Goal: Task Accomplishment & Management: Manage account settings

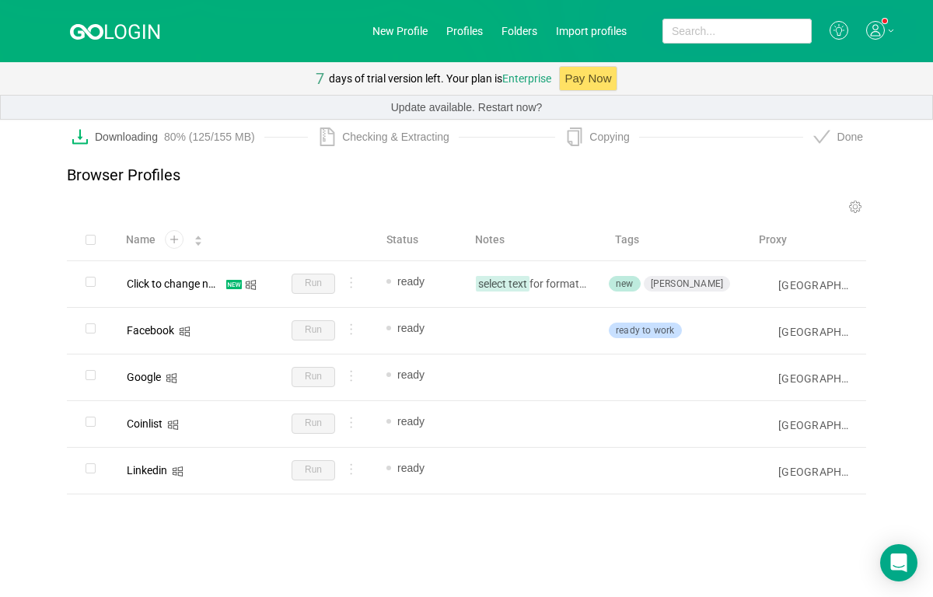
drag, startPoint x: 0, startPoint y: 0, endPoint x: 93, endPoint y: 246, distance: 262.9
click at [93, 246] on label at bounding box center [91, 240] width 10 height 16
click at [93, 245] on input "checkbox" at bounding box center [91, 240] width 10 height 10
checkbox input "true"
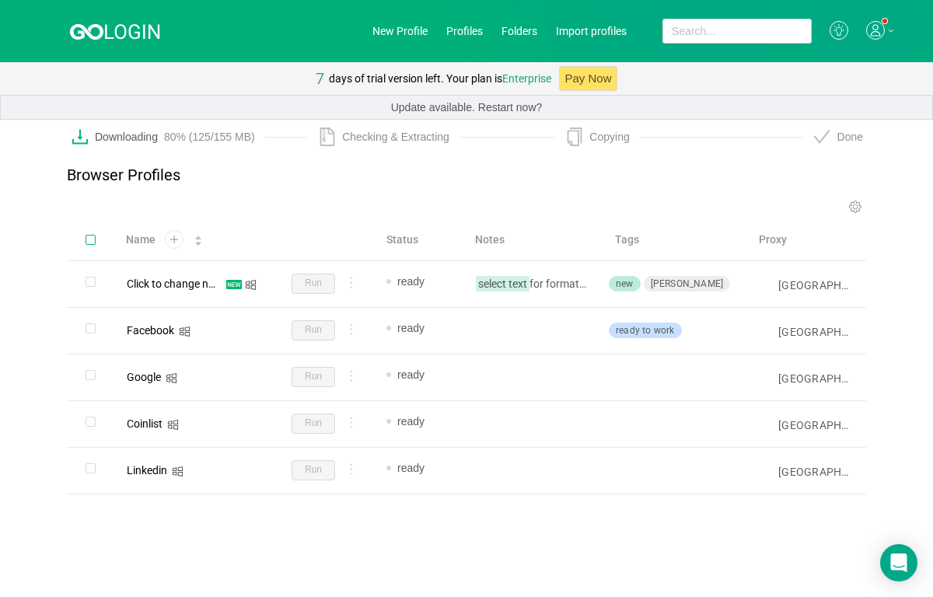
checkbox input "true"
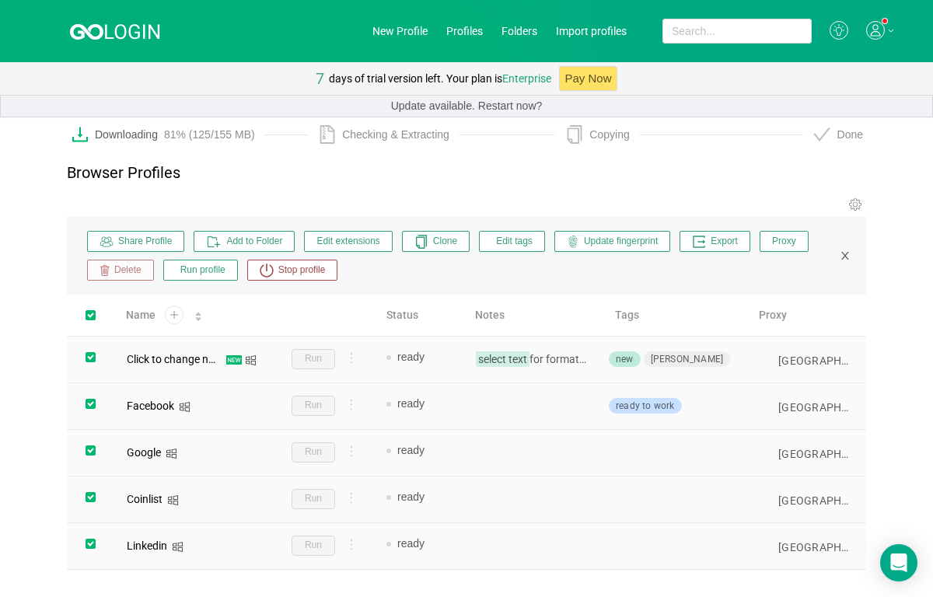
click at [116, 278] on button "Delete" at bounding box center [120, 270] width 67 height 21
click at [198, 339] on button "Yes" at bounding box center [213, 339] width 30 height 19
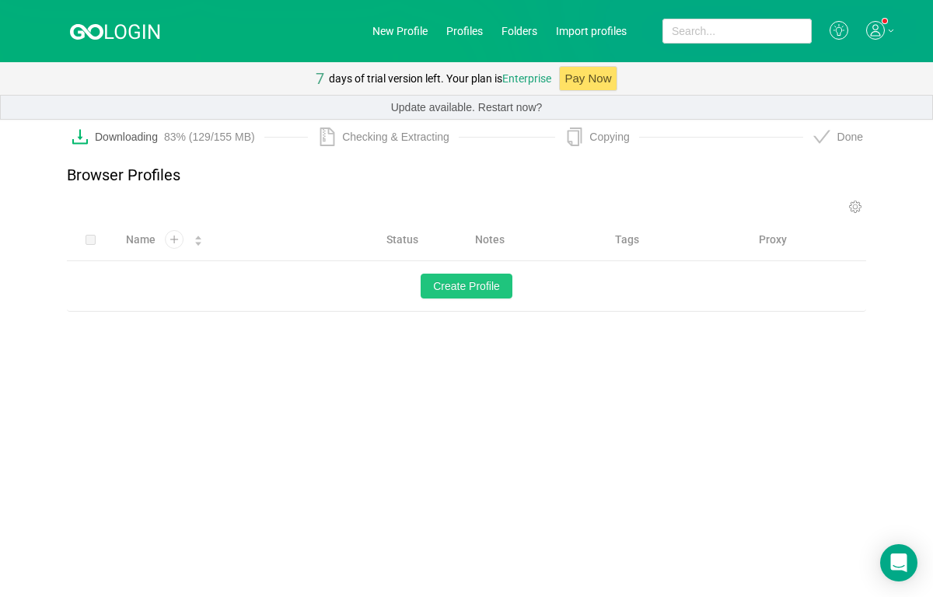
click at [483, 299] on button "Create Profile" at bounding box center [467, 286] width 92 height 25
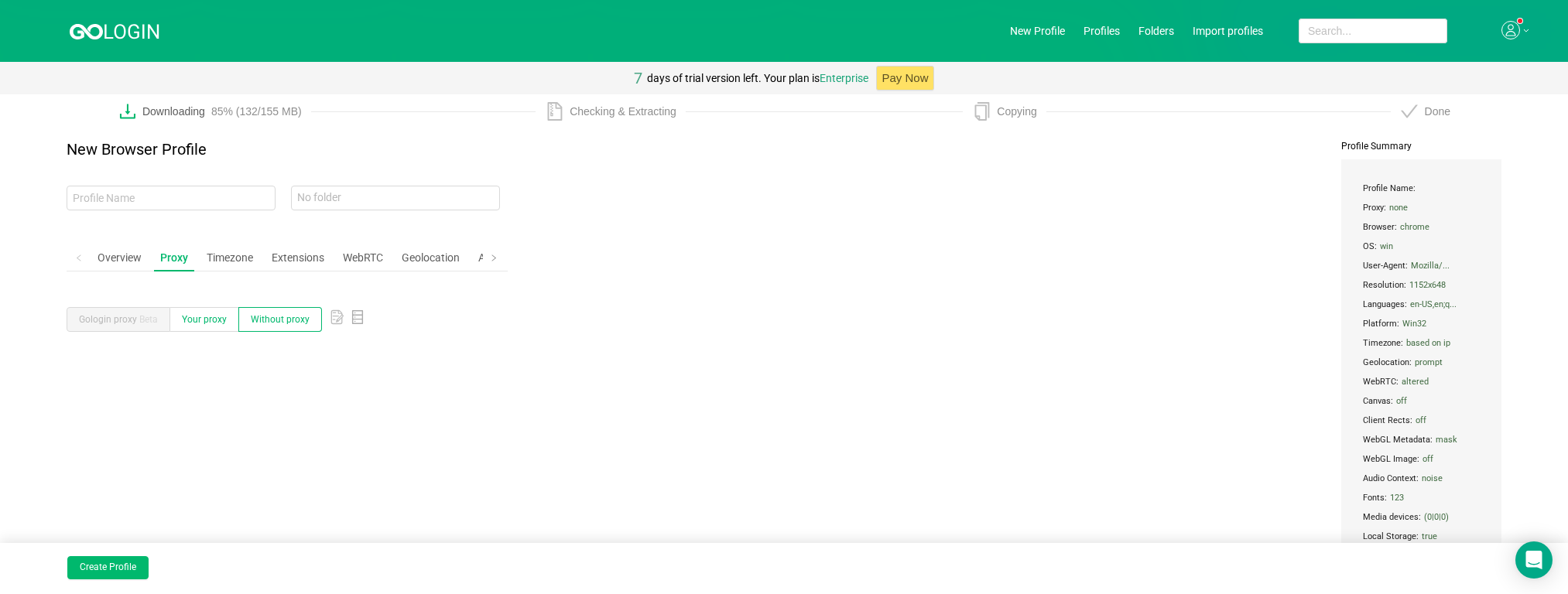
click at [214, 322] on span "Your proxy" at bounding box center [204, 319] width 45 height 11
click at [182, 322] on input "Your proxy" at bounding box center [182, 322] width 0 height 0
click at [281, 308] on label "Without proxy" at bounding box center [280, 319] width 83 height 25
click at [251, 322] on input "Without proxy" at bounding box center [251, 322] width 0 height 0
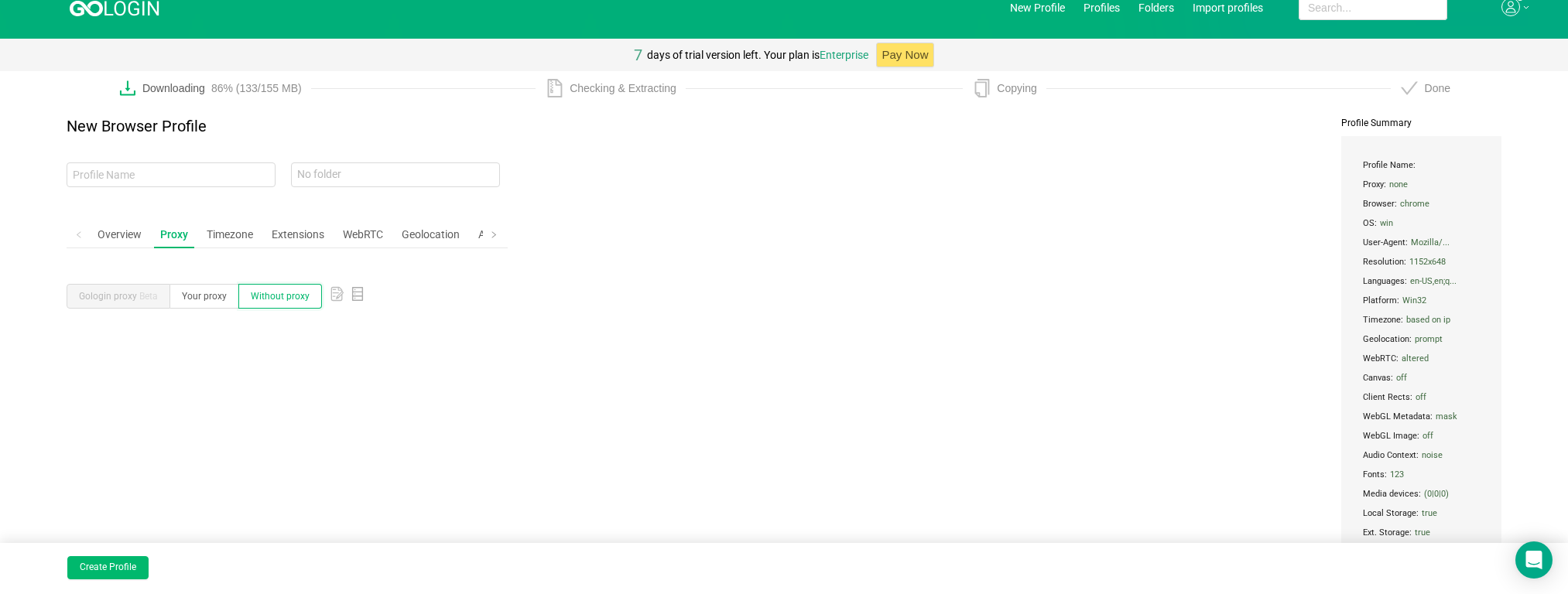
scroll to position [72, 0]
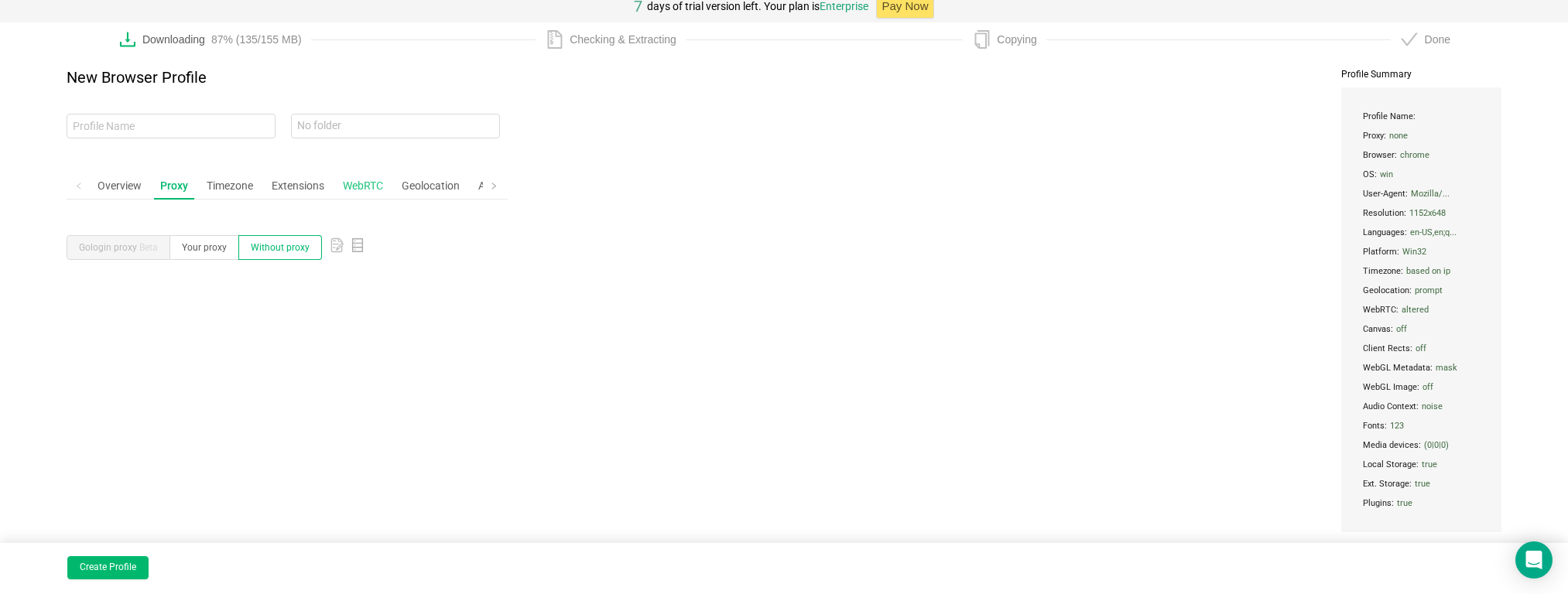
click at [368, 181] on div "WebRTC" at bounding box center [362, 186] width 53 height 29
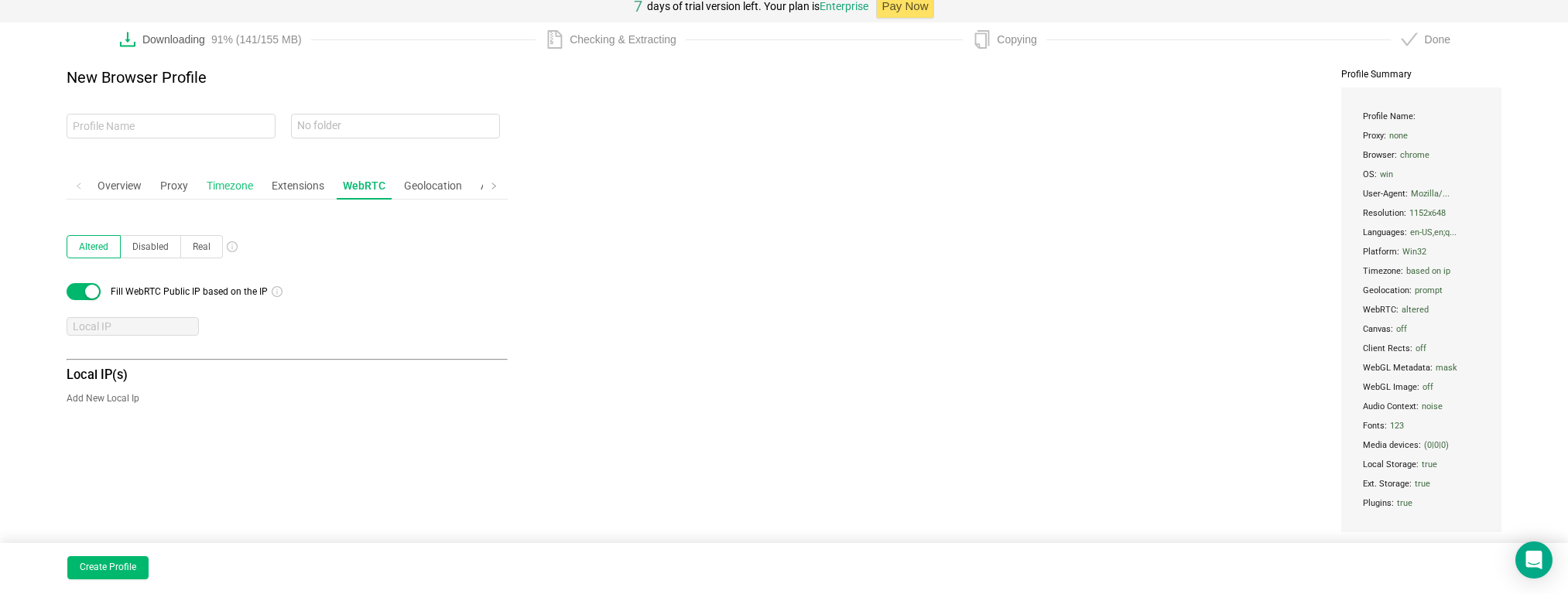
click at [225, 183] on div "Timezone" at bounding box center [229, 186] width 59 height 29
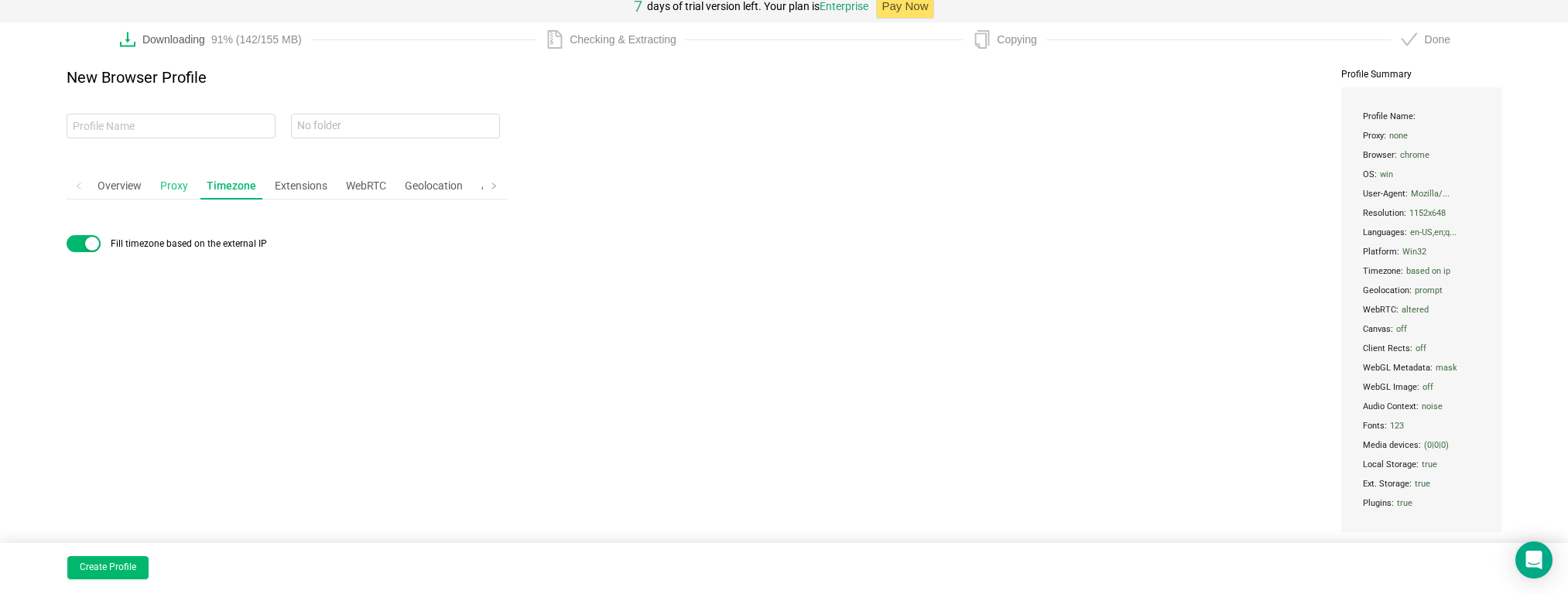
click at [160, 191] on div "Proxy" at bounding box center [174, 186] width 40 height 29
click at [130, 192] on div "Overview" at bounding box center [119, 186] width 57 height 29
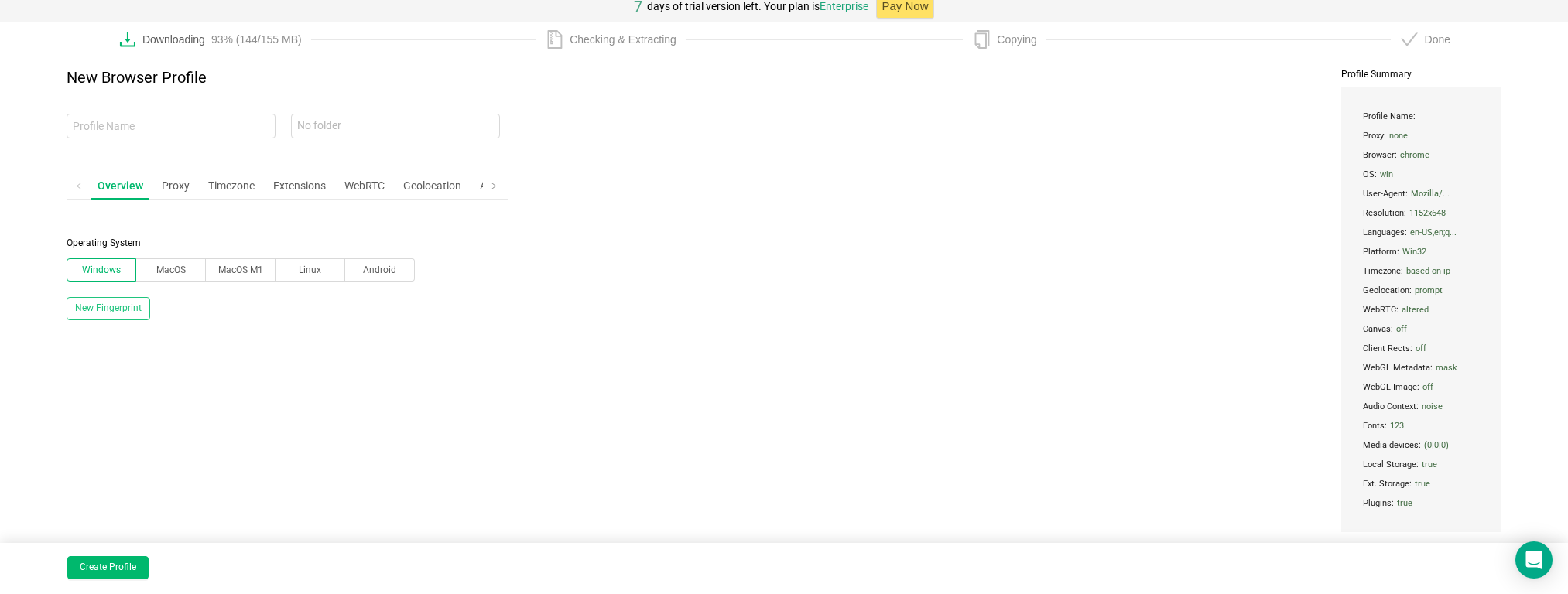
click at [126, 305] on button "New Fingerprint" at bounding box center [108, 308] width 84 height 23
click at [131, 564] on button "Create Profile" at bounding box center [108, 567] width 82 height 23
type input "hidden-[PERSON_NAME]"
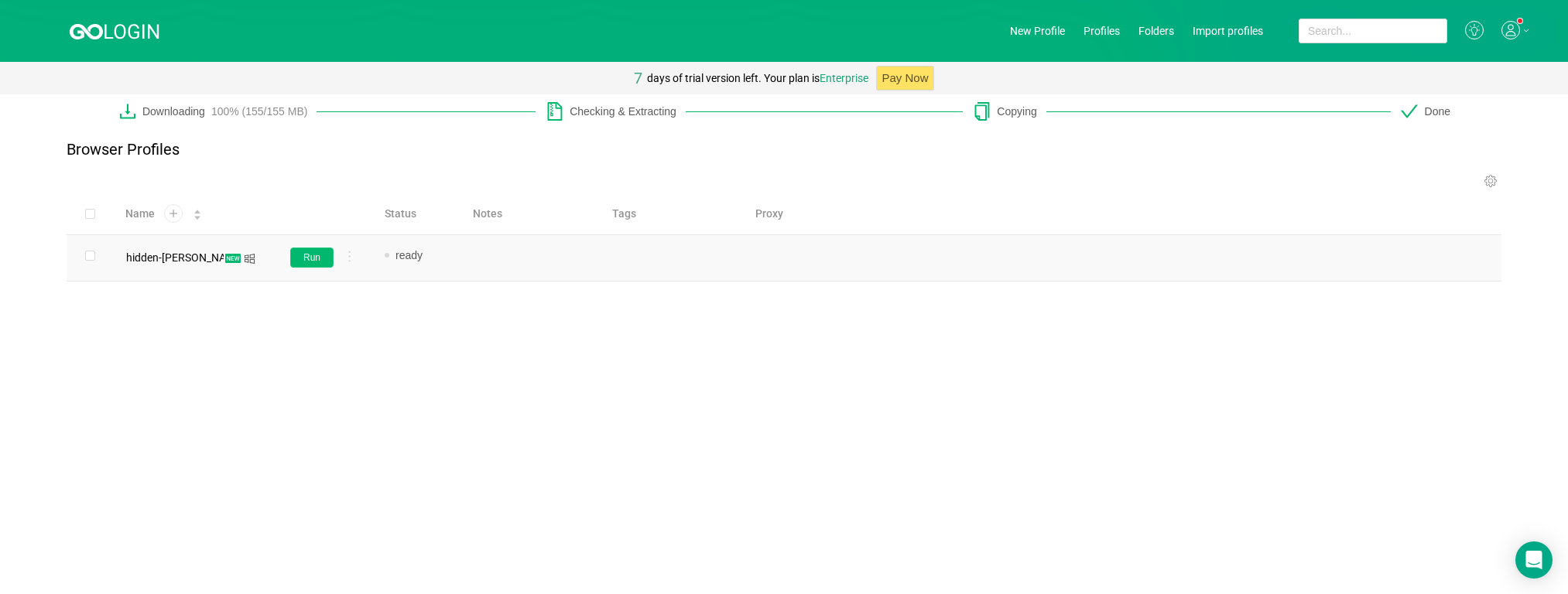
click at [317, 260] on button "Run" at bounding box center [312, 258] width 44 height 20
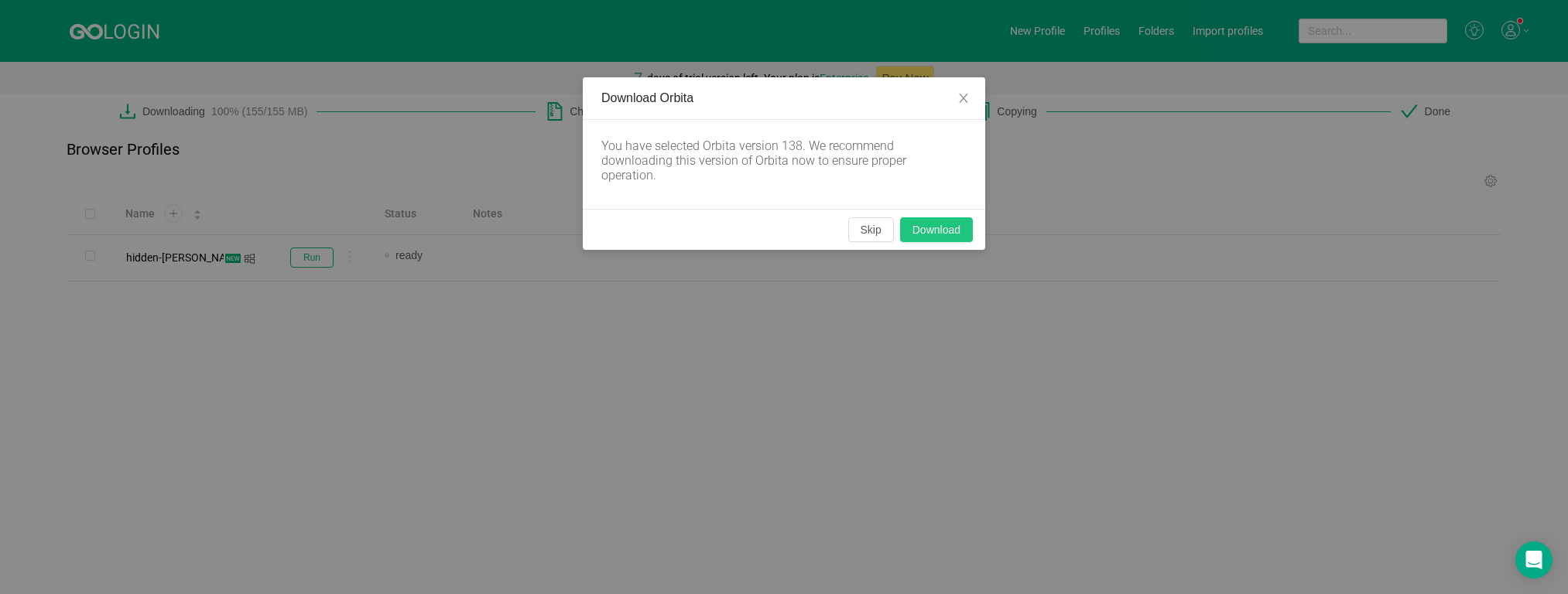
click at [928, 233] on button "Download" at bounding box center [936, 230] width 73 height 25
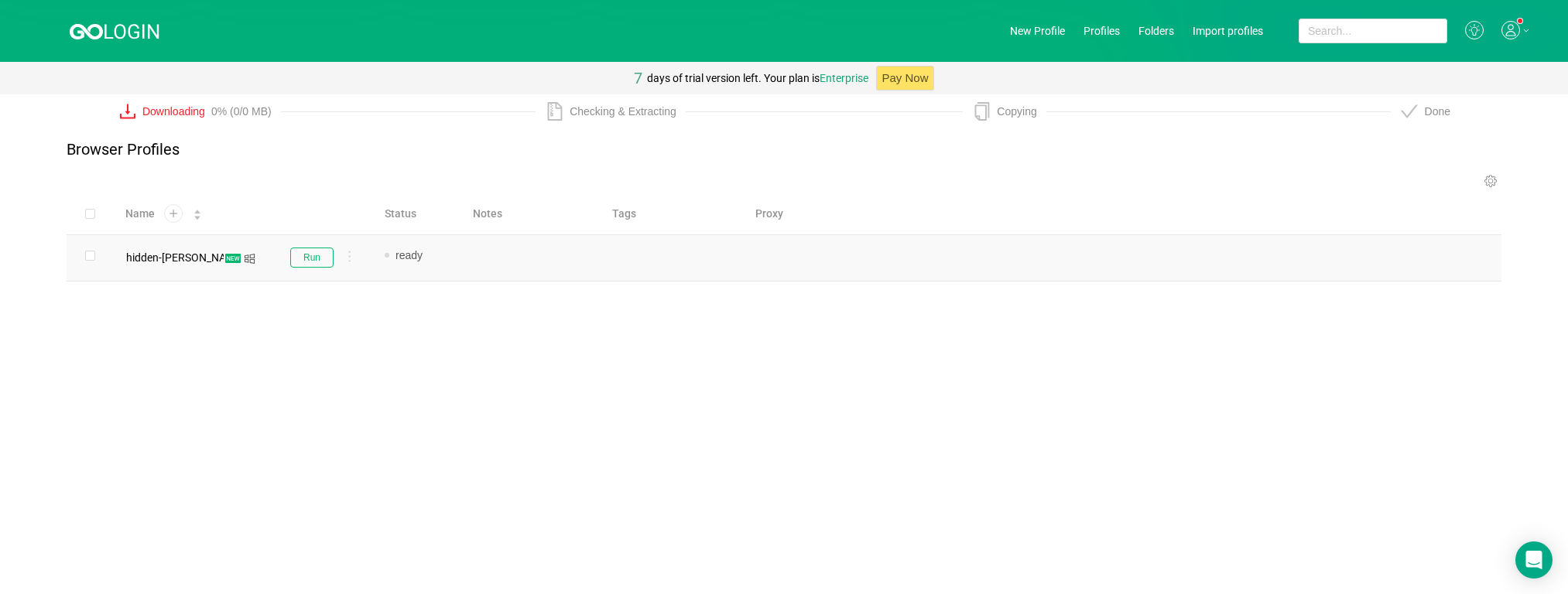
click at [315, 245] on td "Run" at bounding box center [319, 258] width 104 height 47
click at [321, 263] on button "Run" at bounding box center [312, 258] width 44 height 20
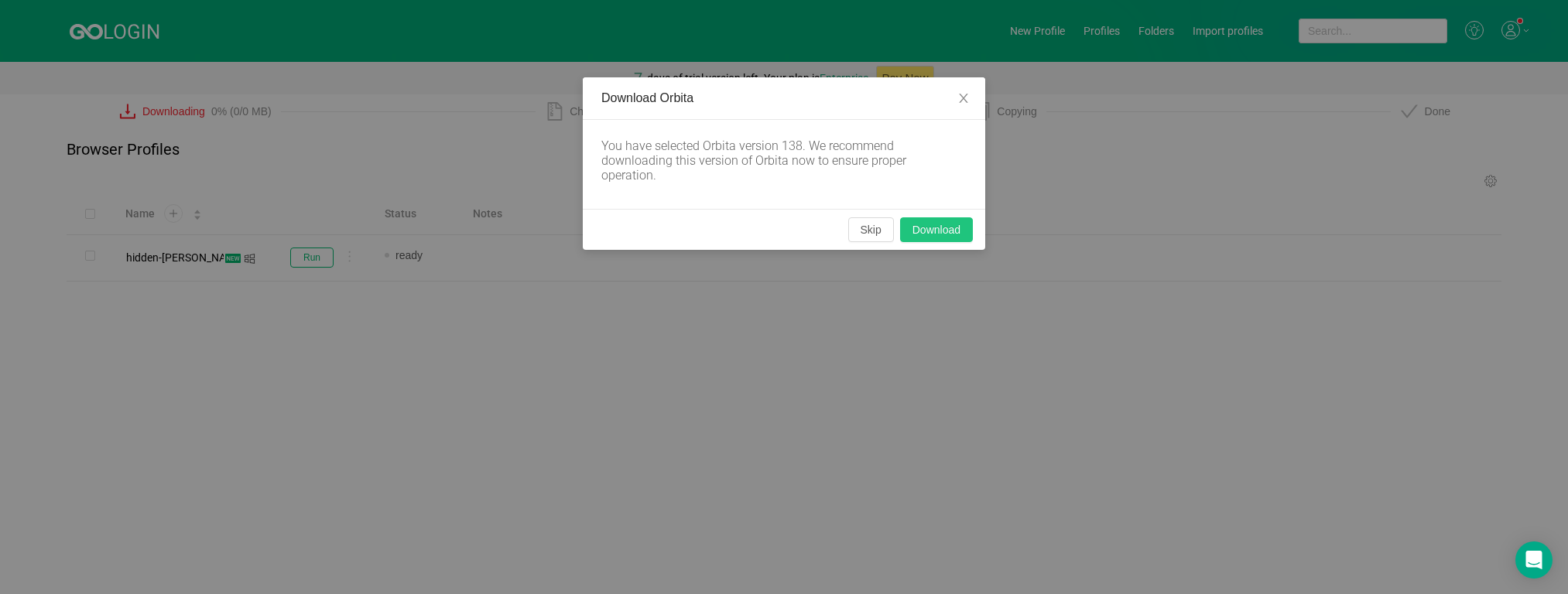
click at [928, 232] on button "Download" at bounding box center [936, 230] width 73 height 25
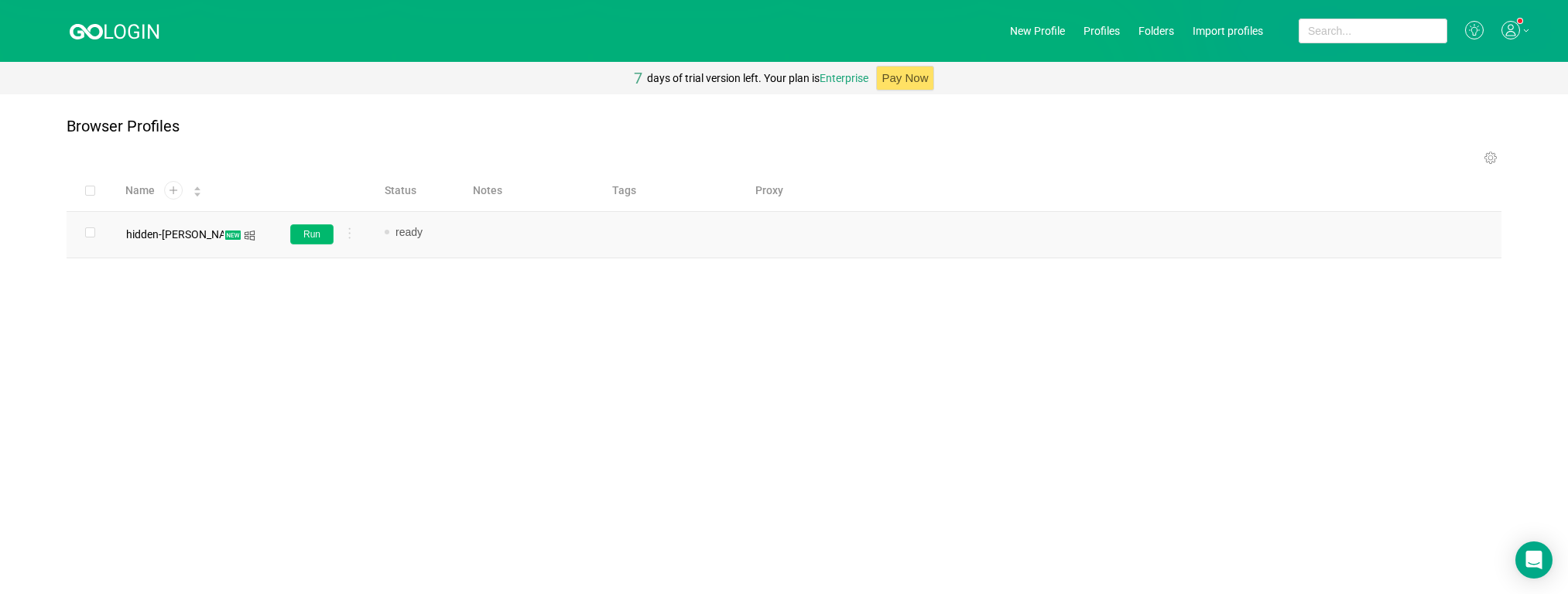
click at [304, 233] on button "Run" at bounding box center [312, 235] width 44 height 20
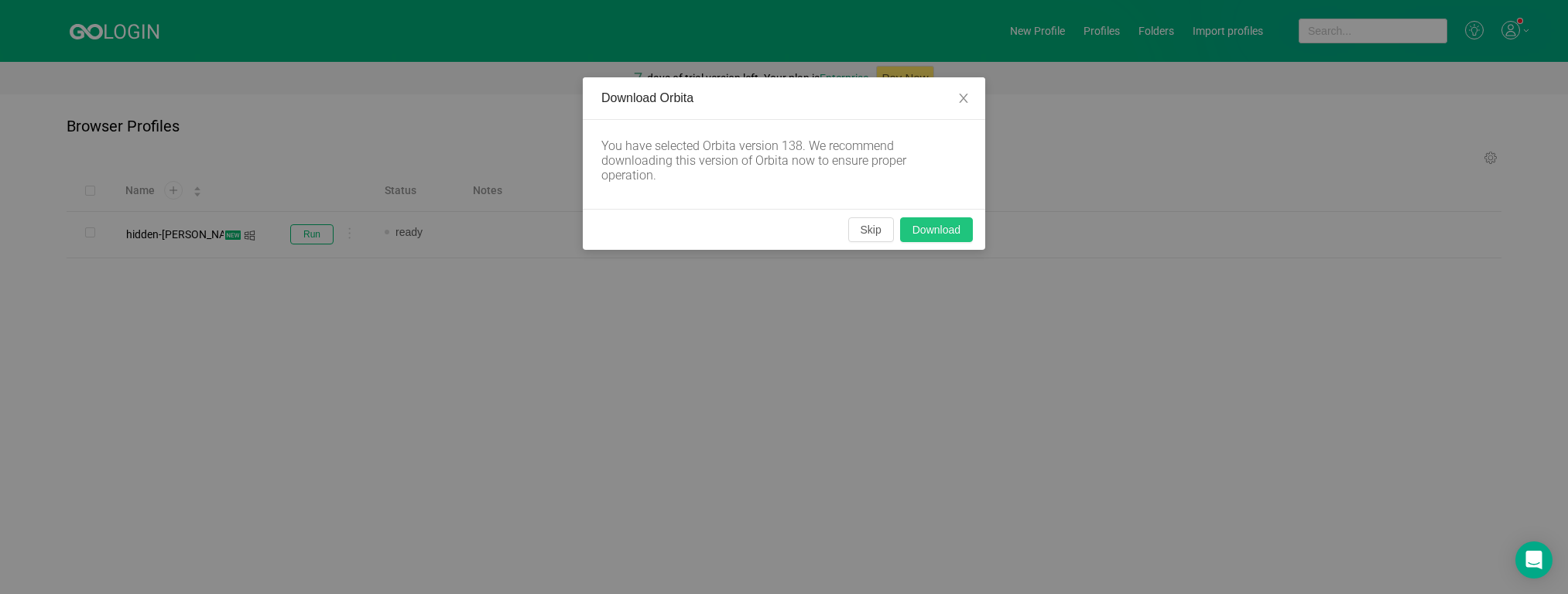
click at [928, 227] on button "Download" at bounding box center [936, 230] width 73 height 25
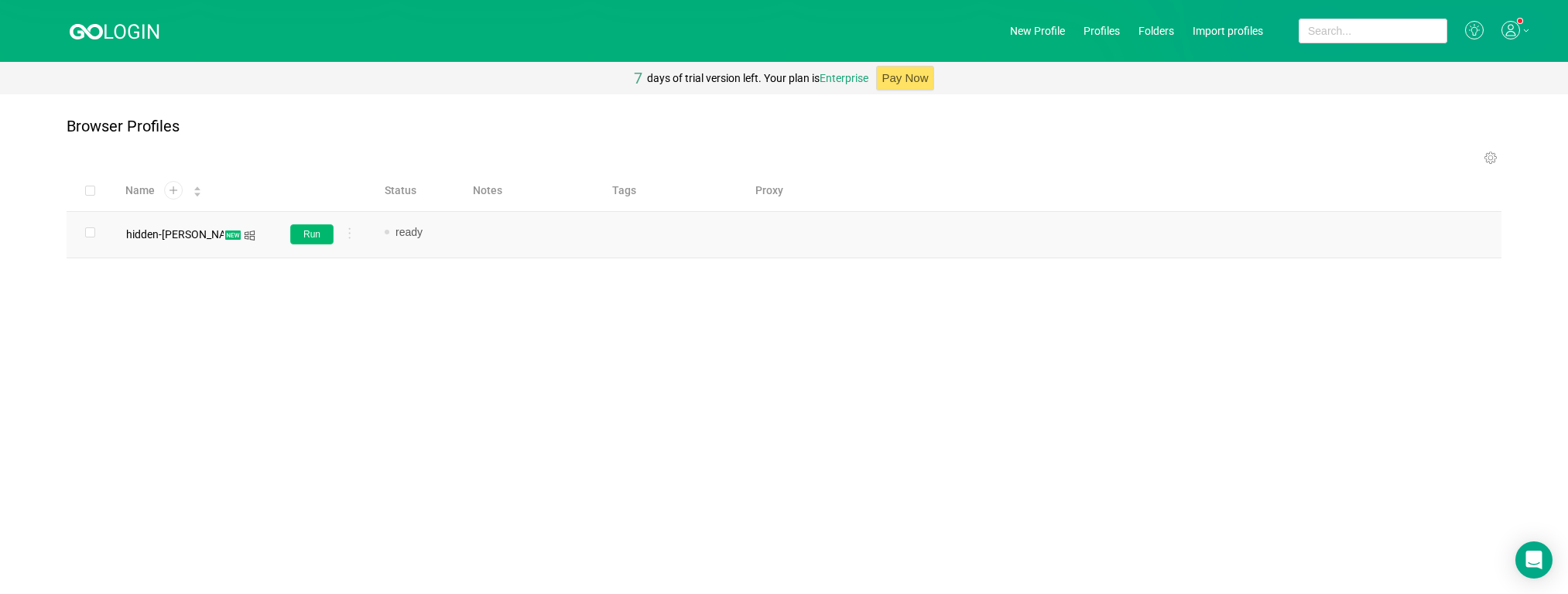
click at [323, 241] on button "Run" at bounding box center [312, 235] width 44 height 20
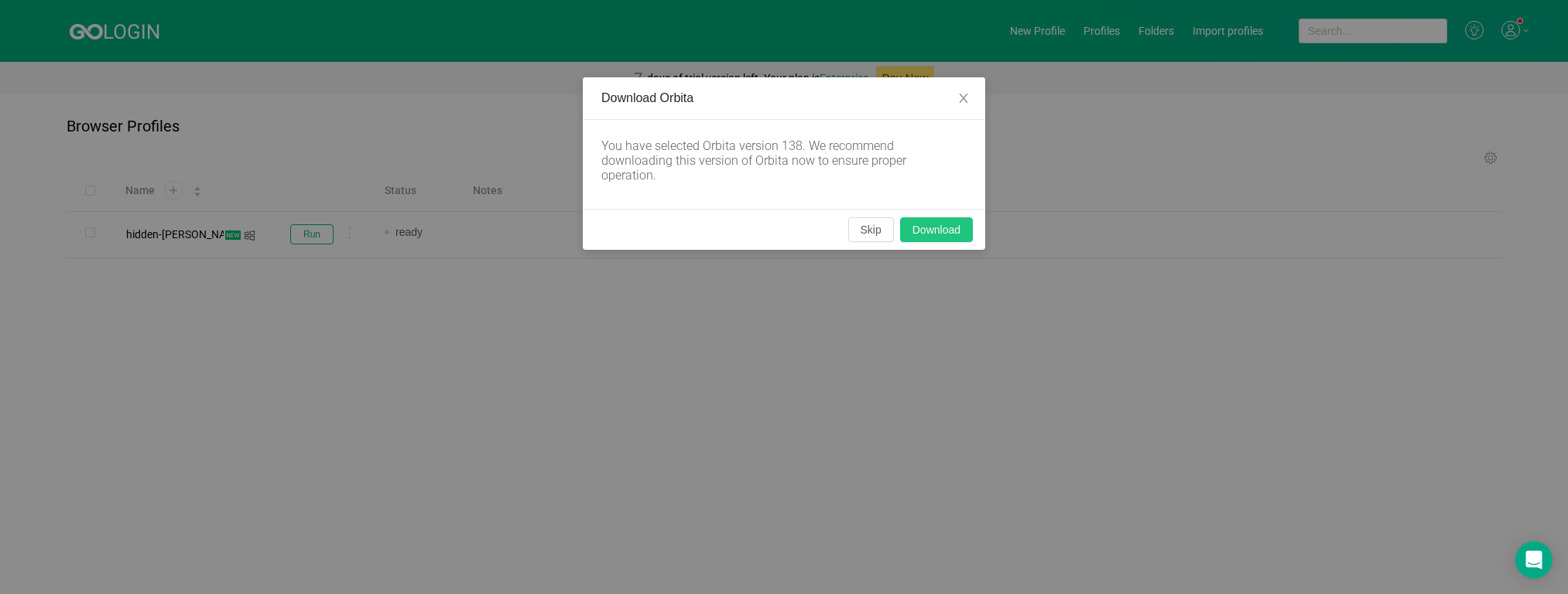
click at [928, 222] on button "Download" at bounding box center [936, 230] width 73 height 25
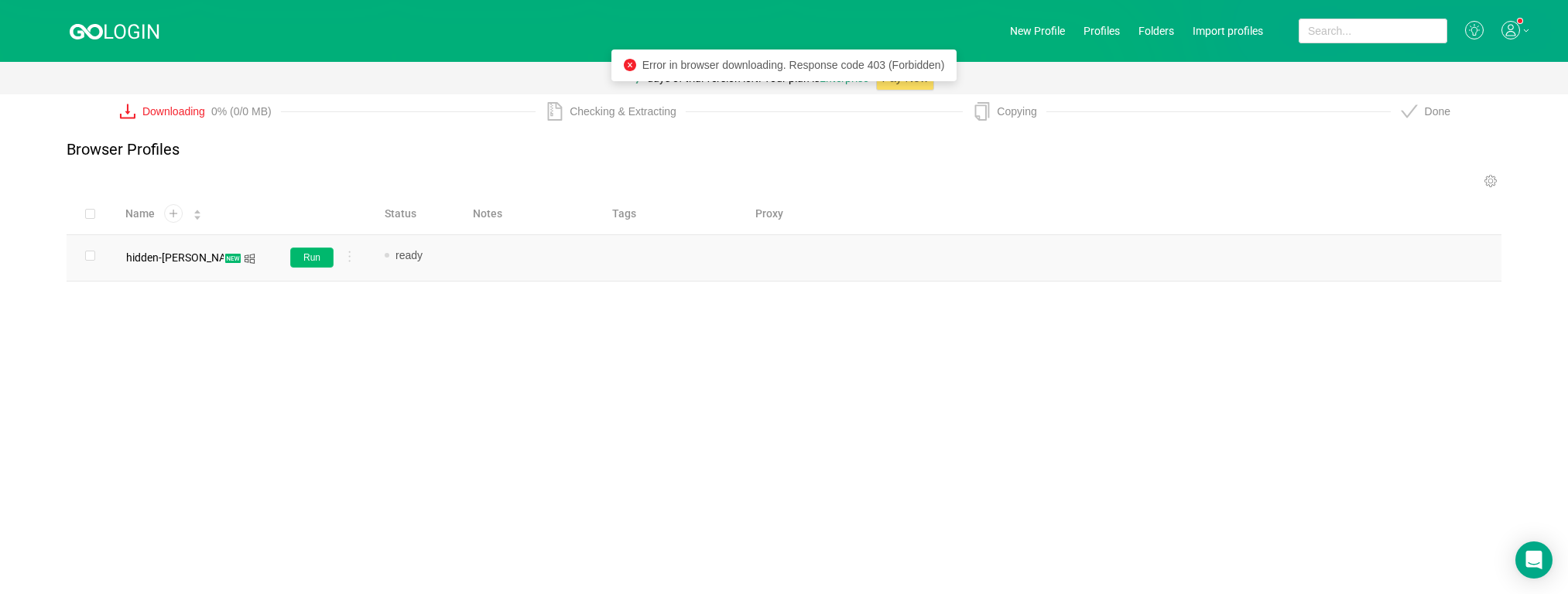
click at [322, 264] on button "Run" at bounding box center [312, 258] width 44 height 20
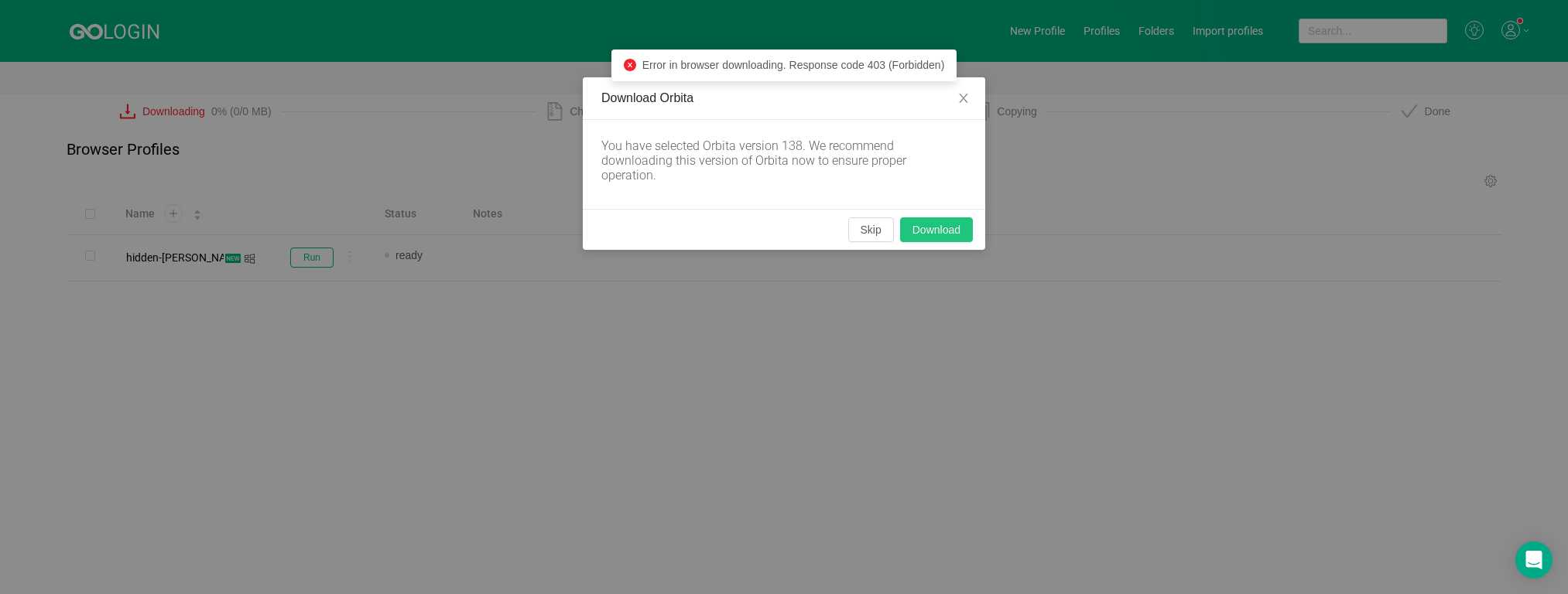
click at [928, 235] on button "Download" at bounding box center [936, 230] width 73 height 25
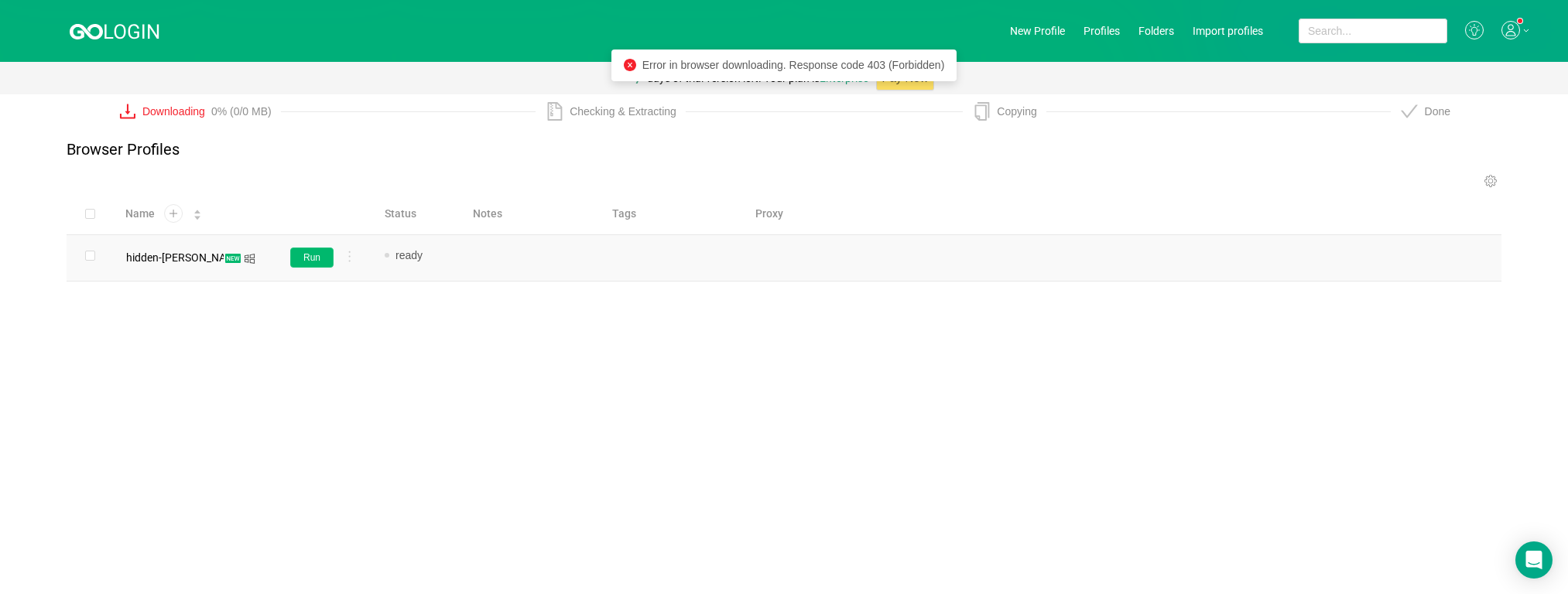
click at [318, 256] on button "Run" at bounding box center [312, 258] width 44 height 20
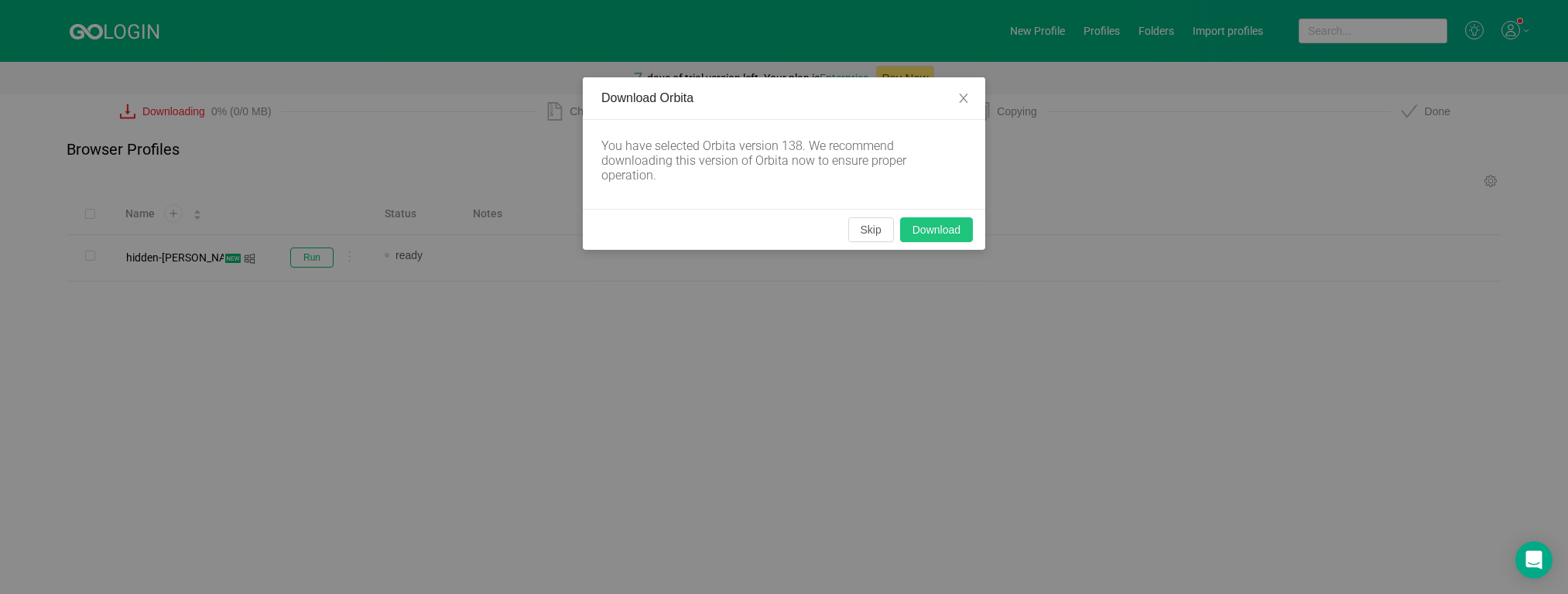
click at [919, 230] on button "Download" at bounding box center [936, 230] width 73 height 25
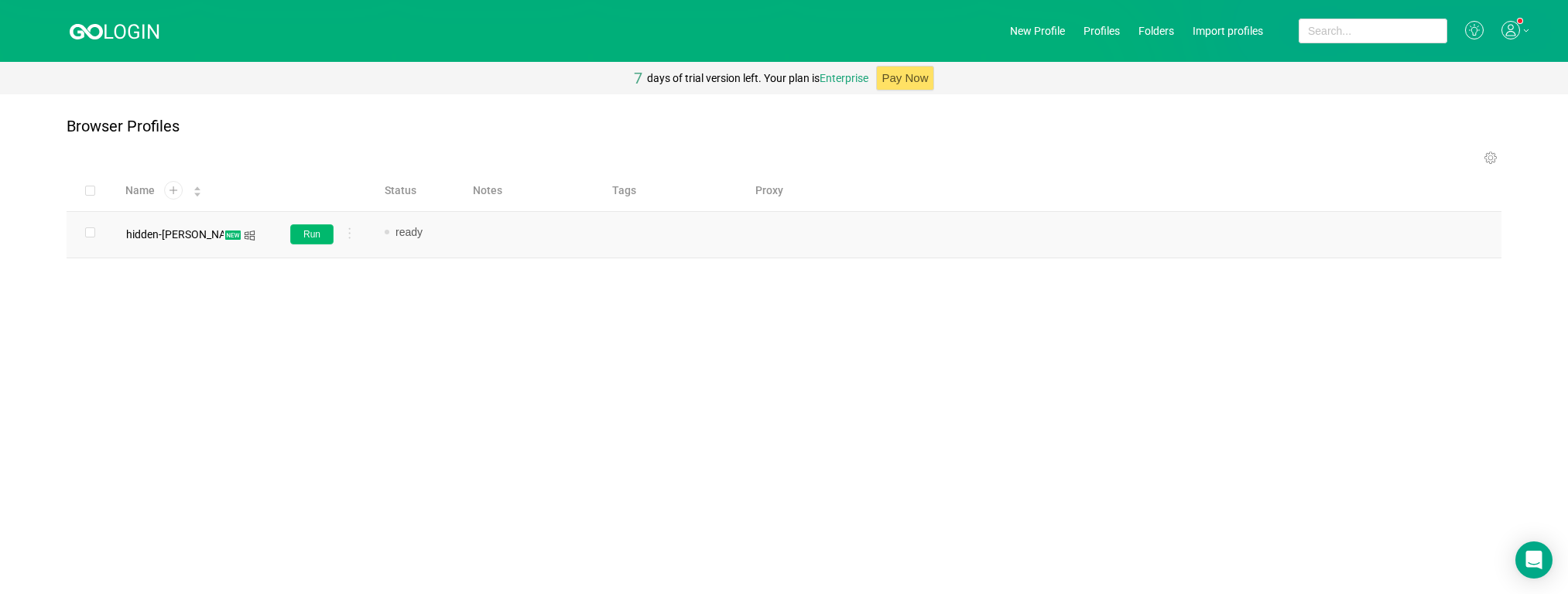
click at [317, 234] on button "Run" at bounding box center [312, 235] width 44 height 20
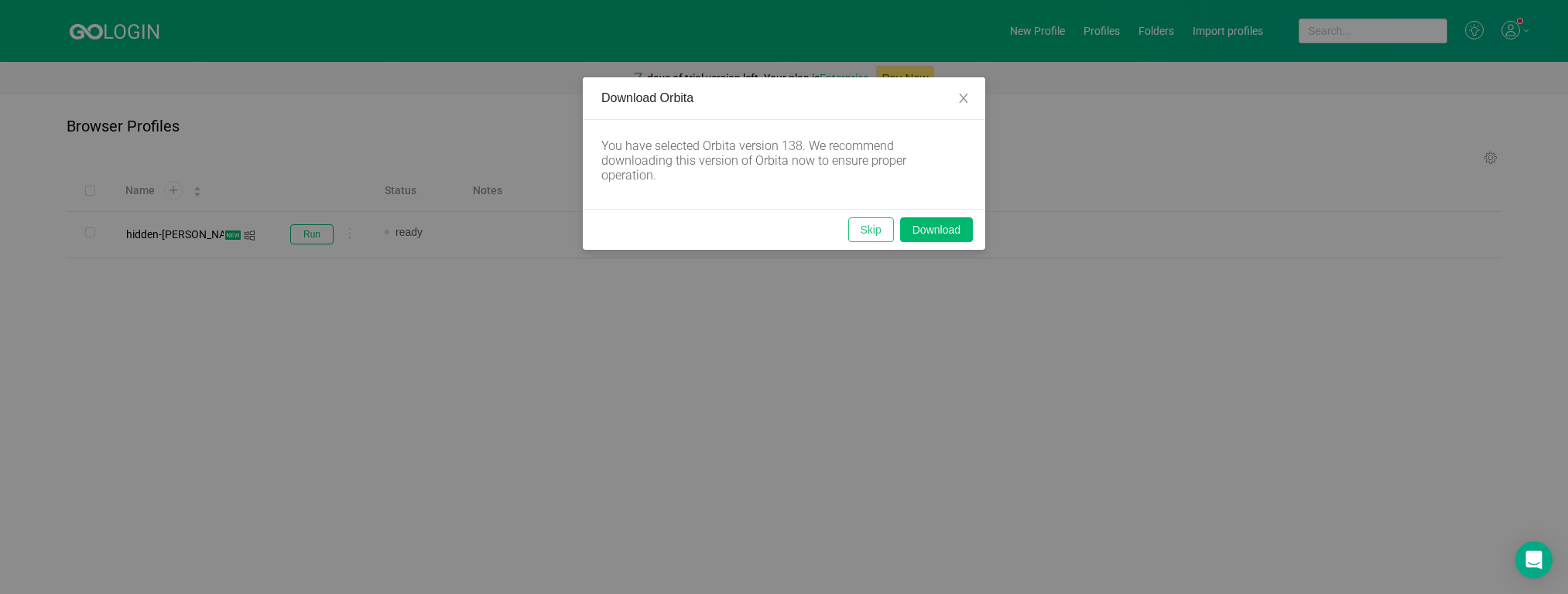
click at [871, 238] on button "Skip" at bounding box center [872, 230] width 46 height 25
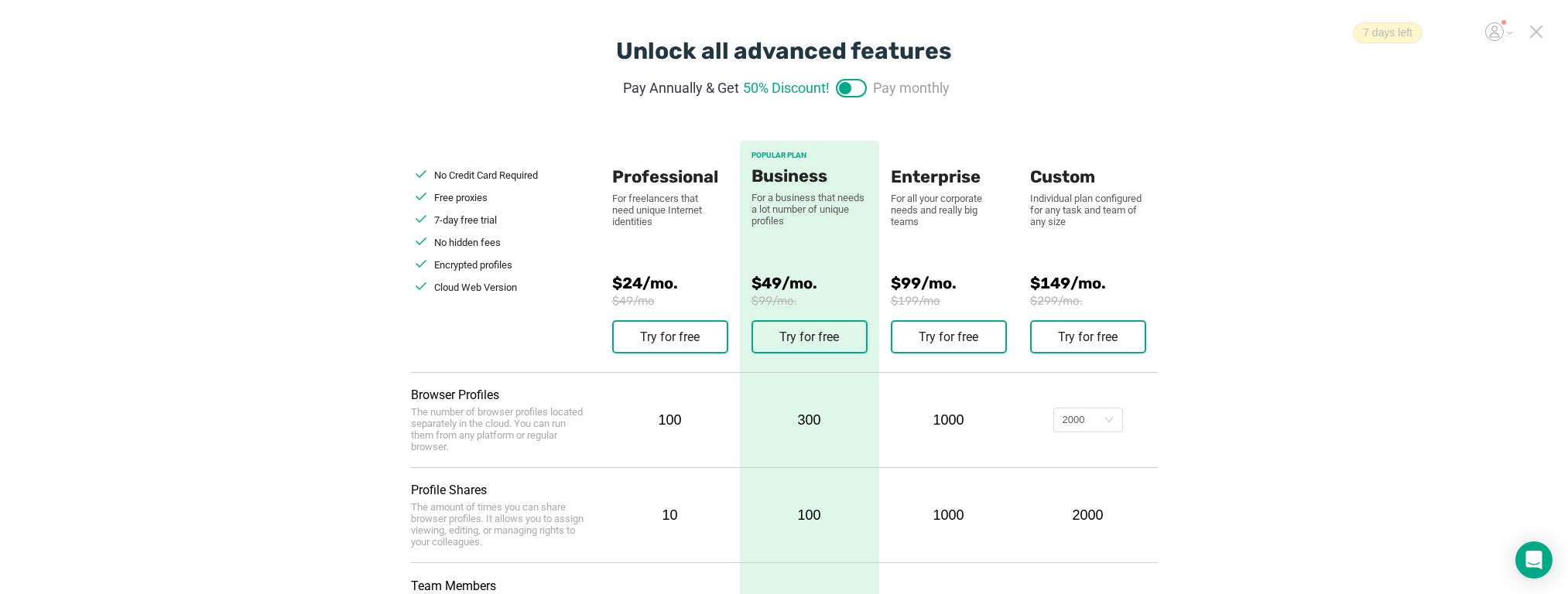
click at [928, 342] on button "Try for free" at bounding box center [948, 336] width 116 height 33
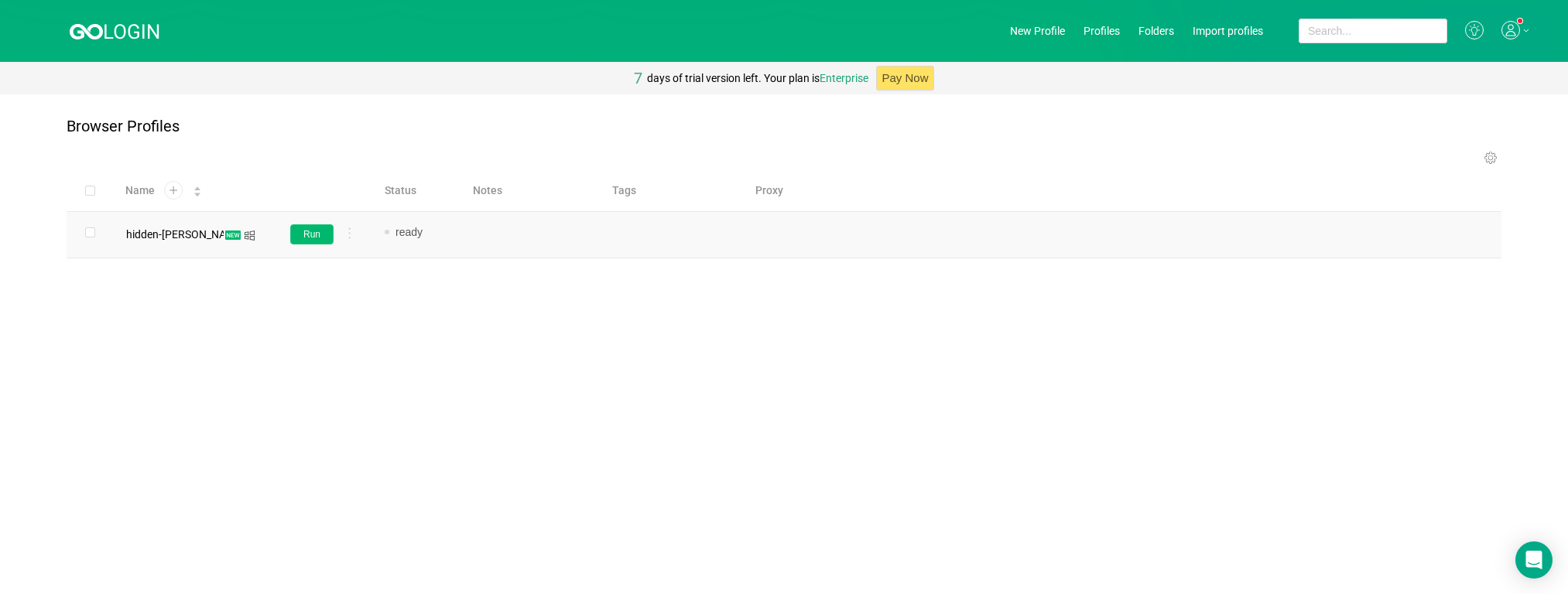
click at [320, 237] on button "Run" at bounding box center [312, 235] width 44 height 20
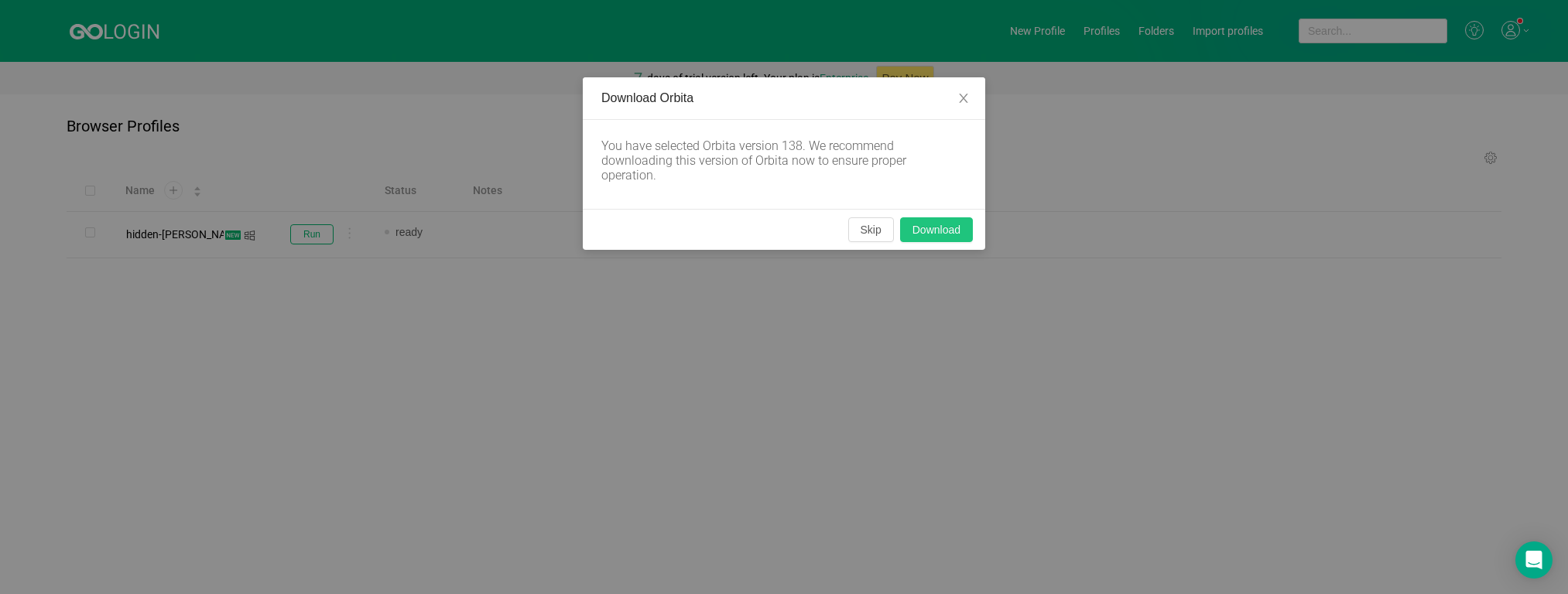
click at [928, 228] on button "Download" at bounding box center [936, 230] width 73 height 25
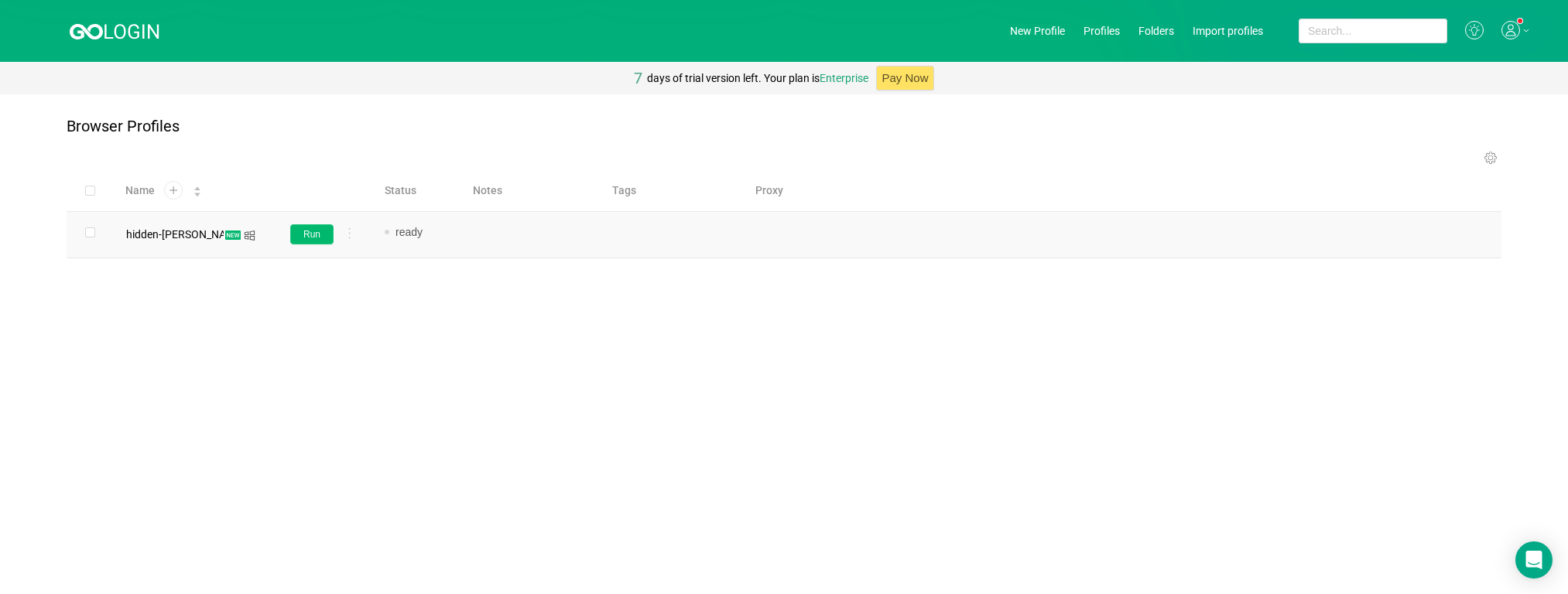
click at [318, 234] on button "Run" at bounding box center [312, 235] width 44 height 20
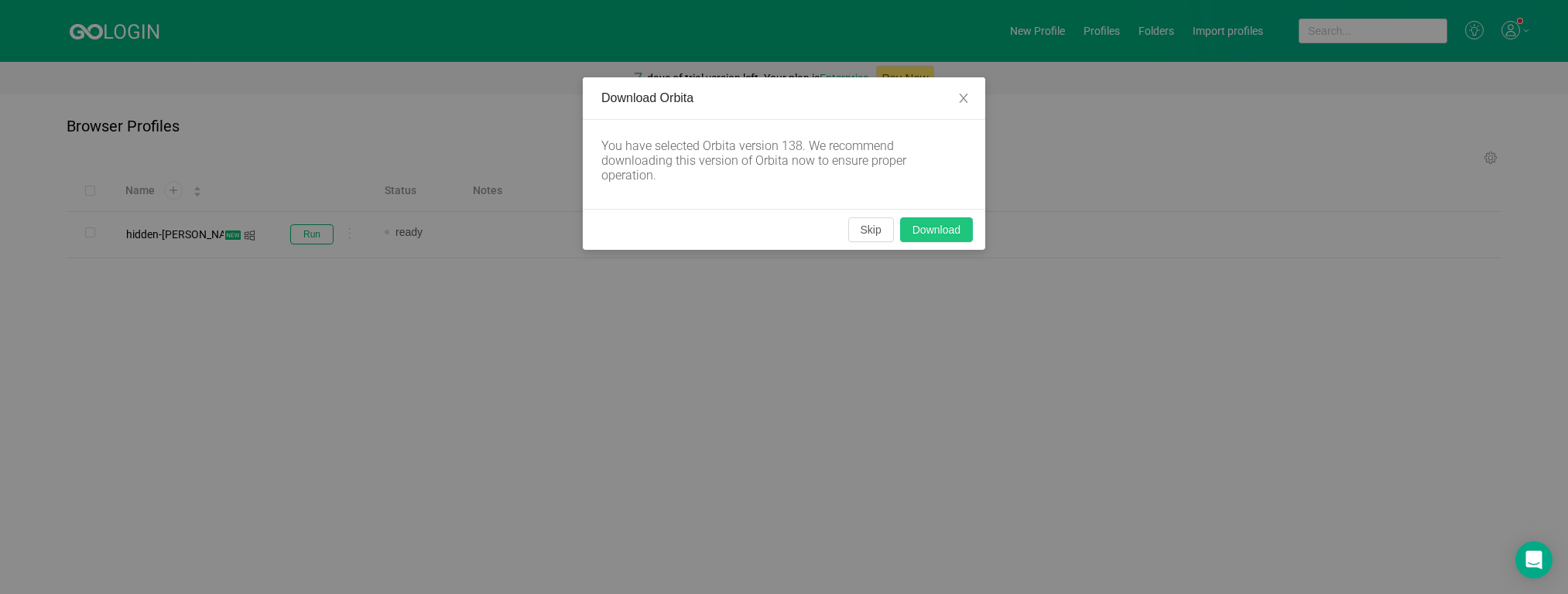
click at [928, 228] on button "Download" at bounding box center [936, 230] width 73 height 25
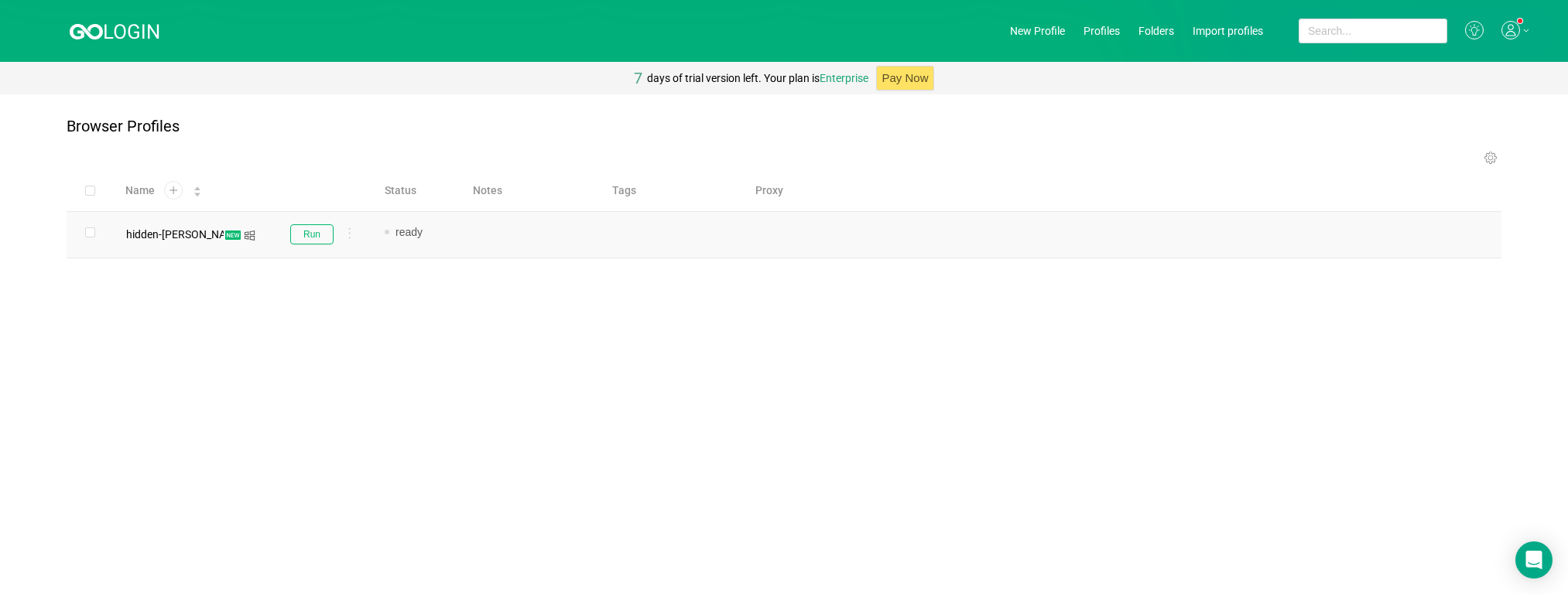
click at [350, 256] on td "Run" at bounding box center [319, 235] width 104 height 47
click at [350, 232] on icon at bounding box center [349, 234] width 2 height 12
click at [325, 231] on button "Run" at bounding box center [312, 235] width 44 height 20
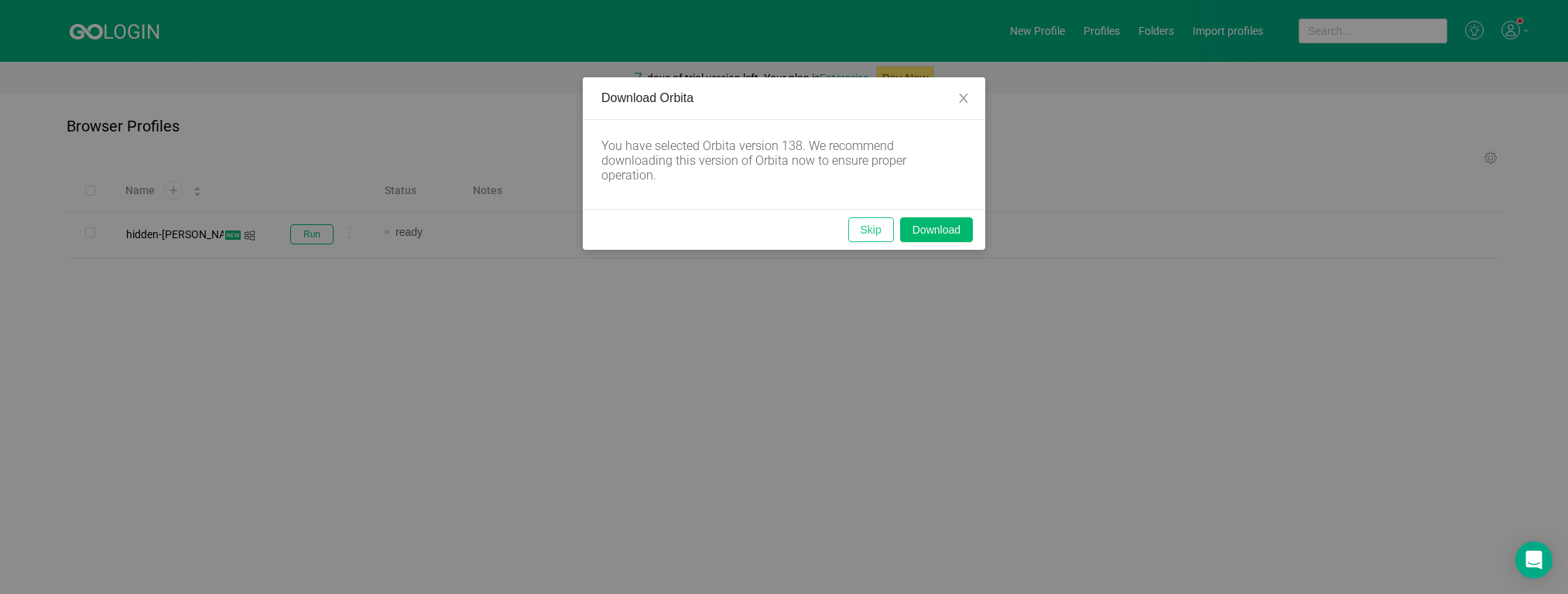
click at [863, 227] on button "Skip" at bounding box center [872, 230] width 46 height 25
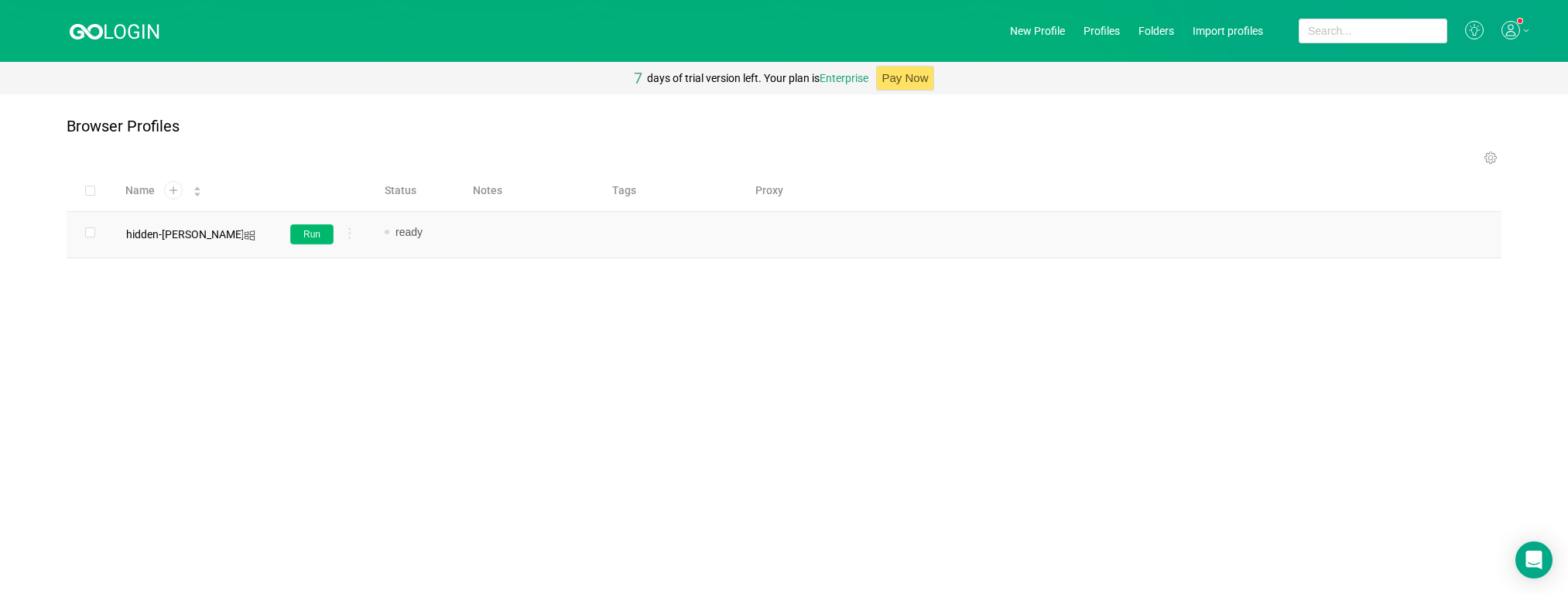
click at [300, 228] on button "Run" at bounding box center [312, 235] width 44 height 20
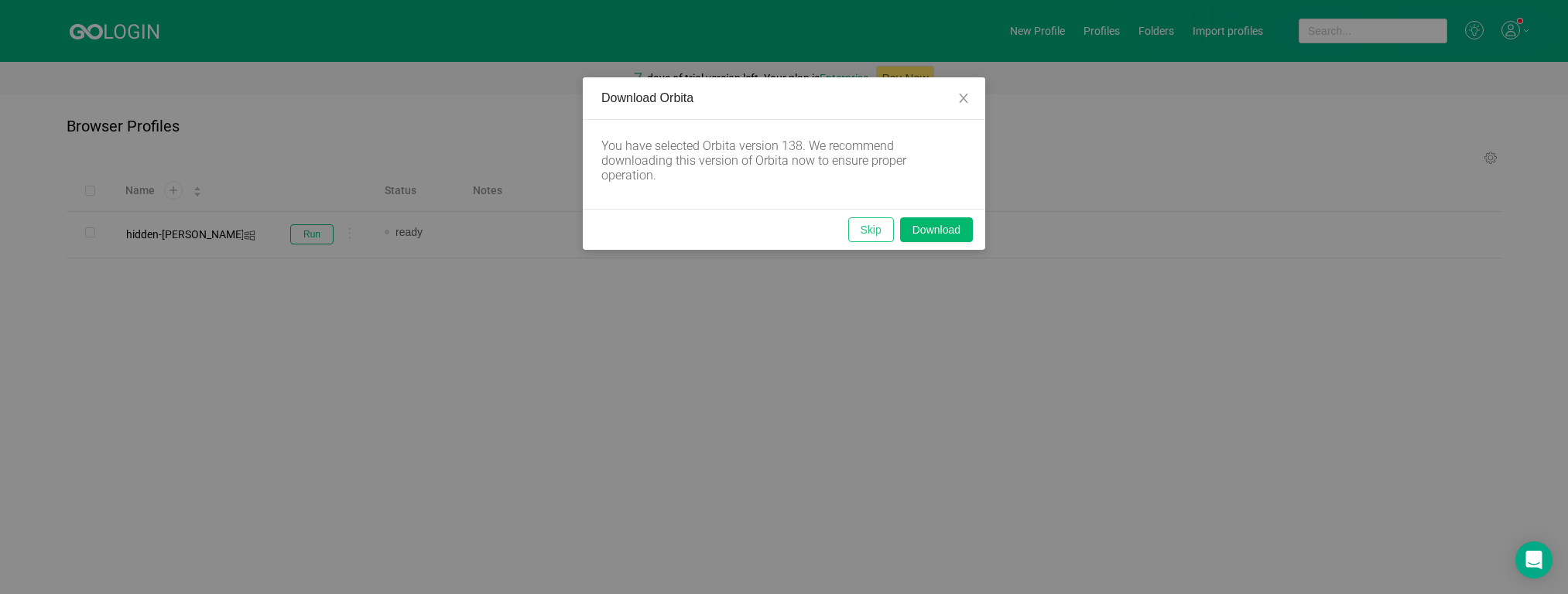
click at [870, 227] on button "Skip" at bounding box center [872, 230] width 46 height 25
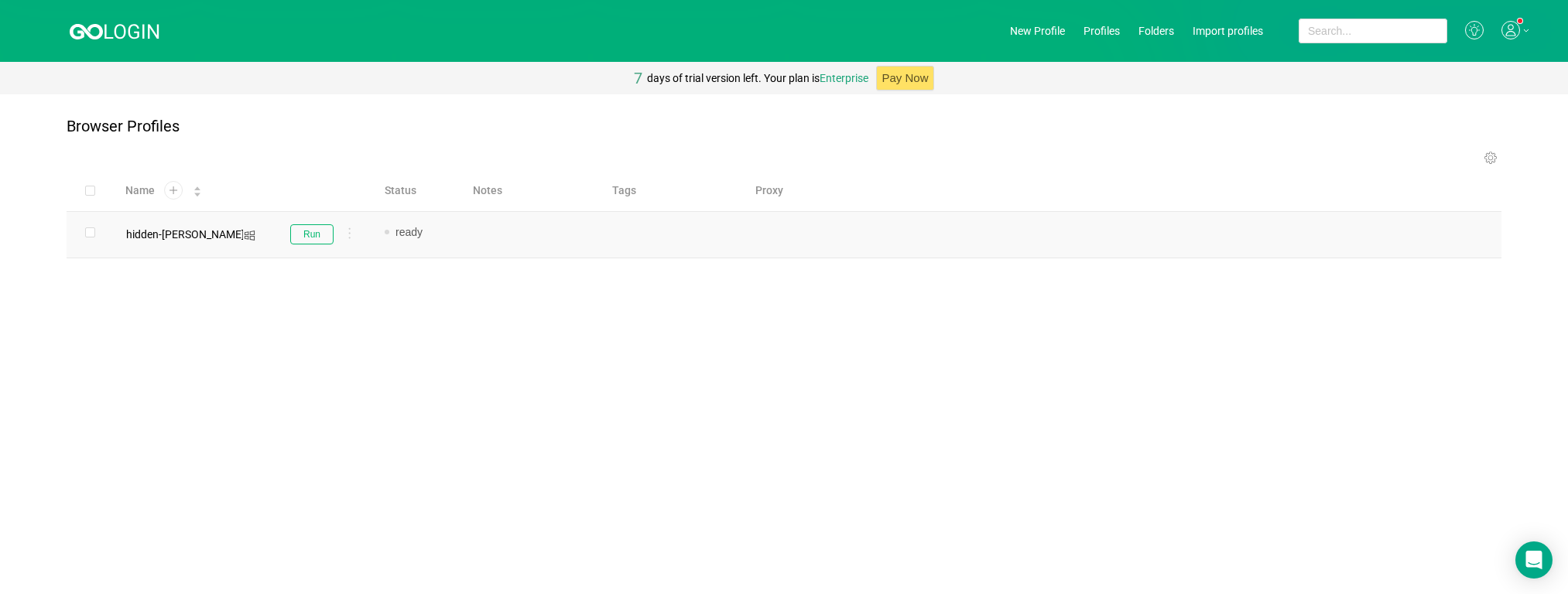
click at [353, 235] on div at bounding box center [346, 236] width 17 height 17
click at [346, 503] on li "Delete" at bounding box center [348, 506] width 82 height 25
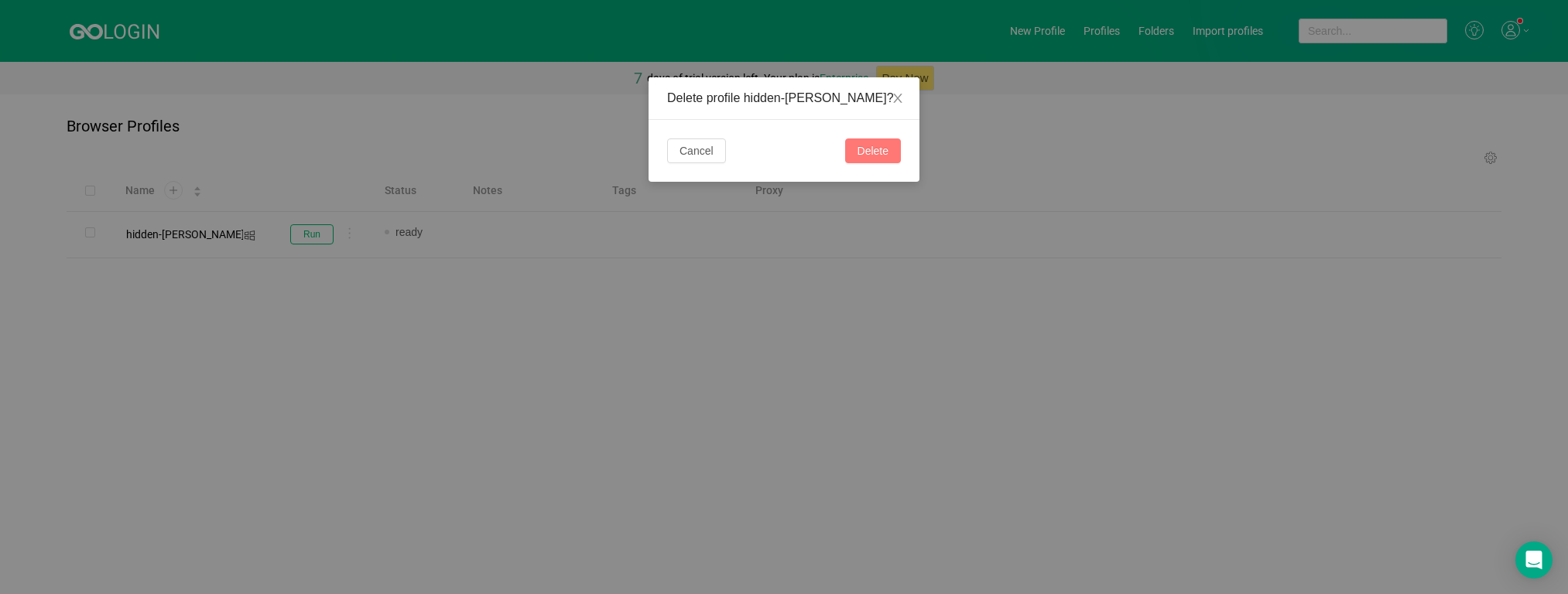
click at [872, 147] on button "Delete" at bounding box center [873, 150] width 56 height 25
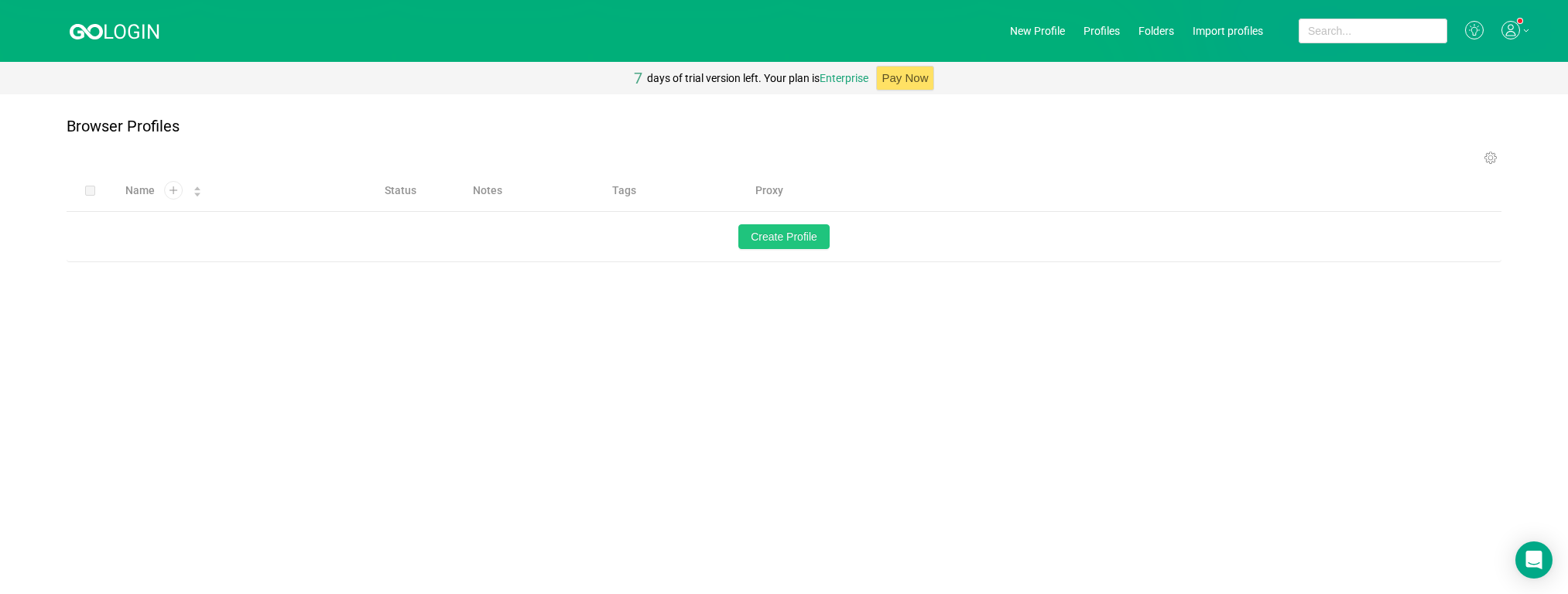
click at [784, 244] on button "Create Profile" at bounding box center [784, 237] width 92 height 25
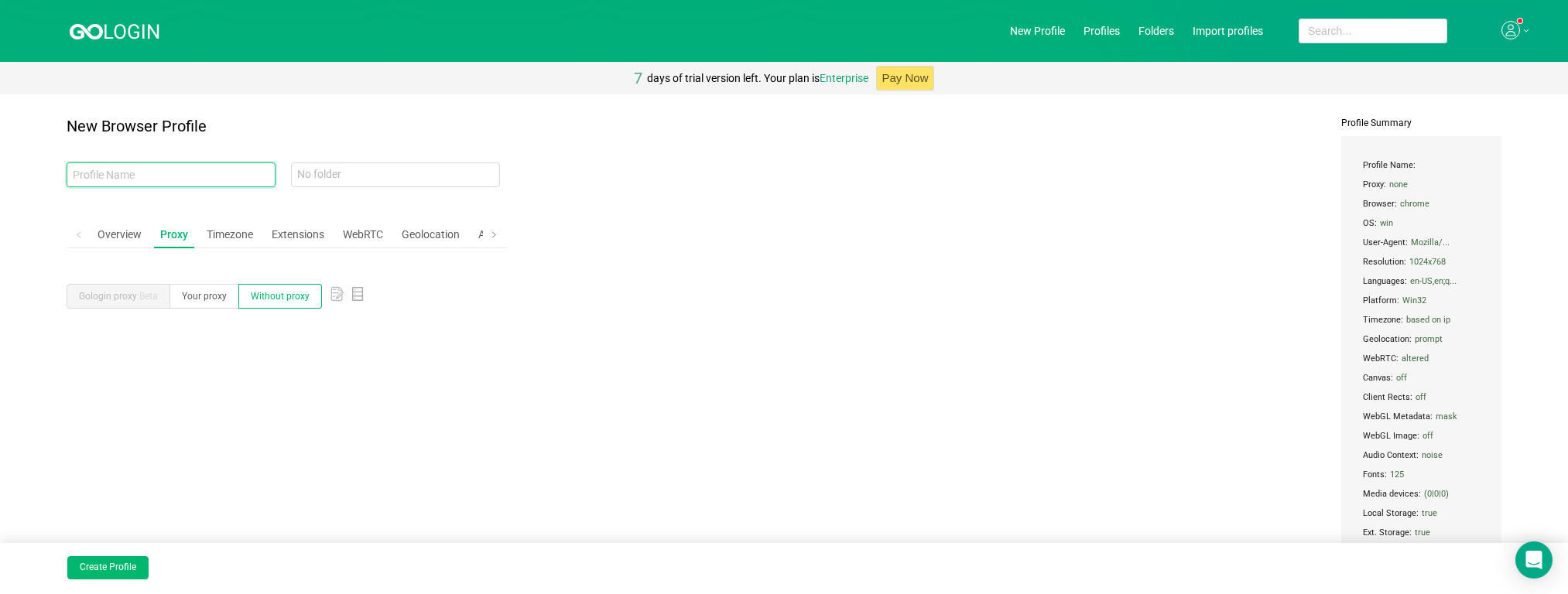
click at [190, 177] on input "text" at bounding box center [171, 174] width 209 height 25
type input "99"
click at [366, 228] on div "WebRTC" at bounding box center [362, 235] width 53 height 29
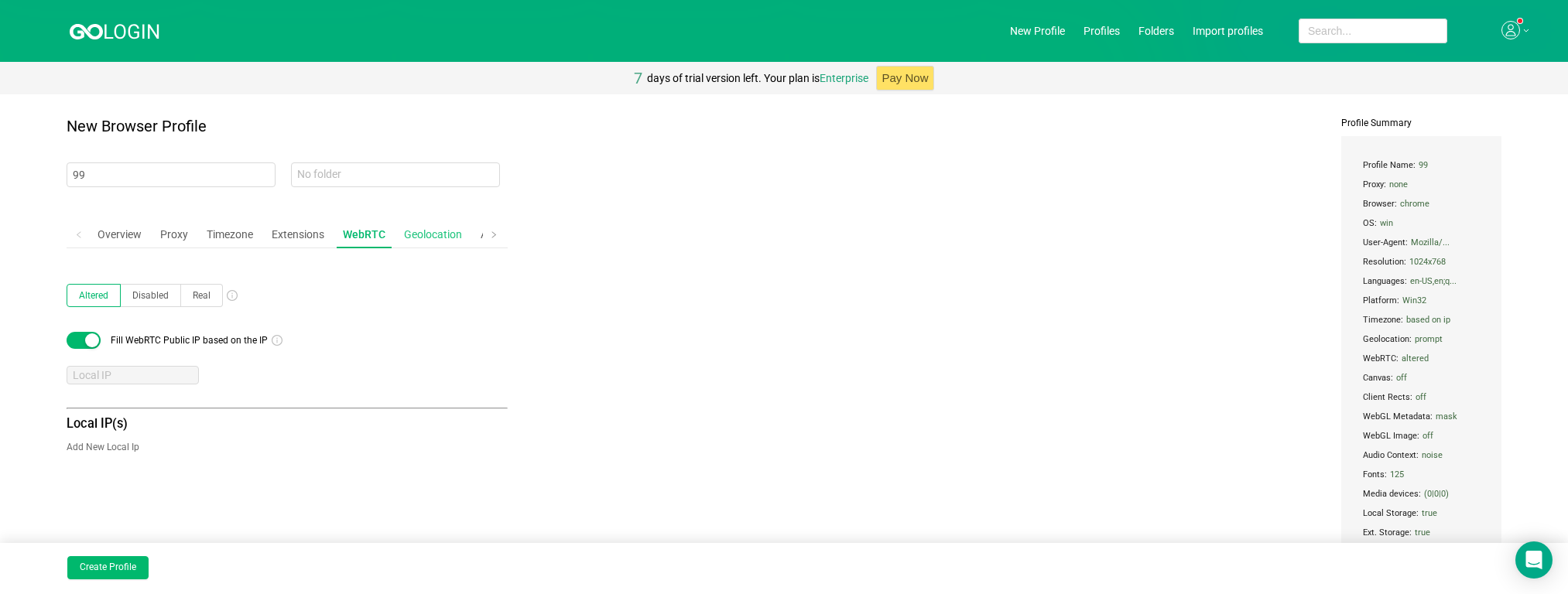
click at [428, 236] on div "Geolocation" at bounding box center [433, 235] width 71 height 29
click at [497, 234] on span at bounding box center [493, 235] width 9 height 16
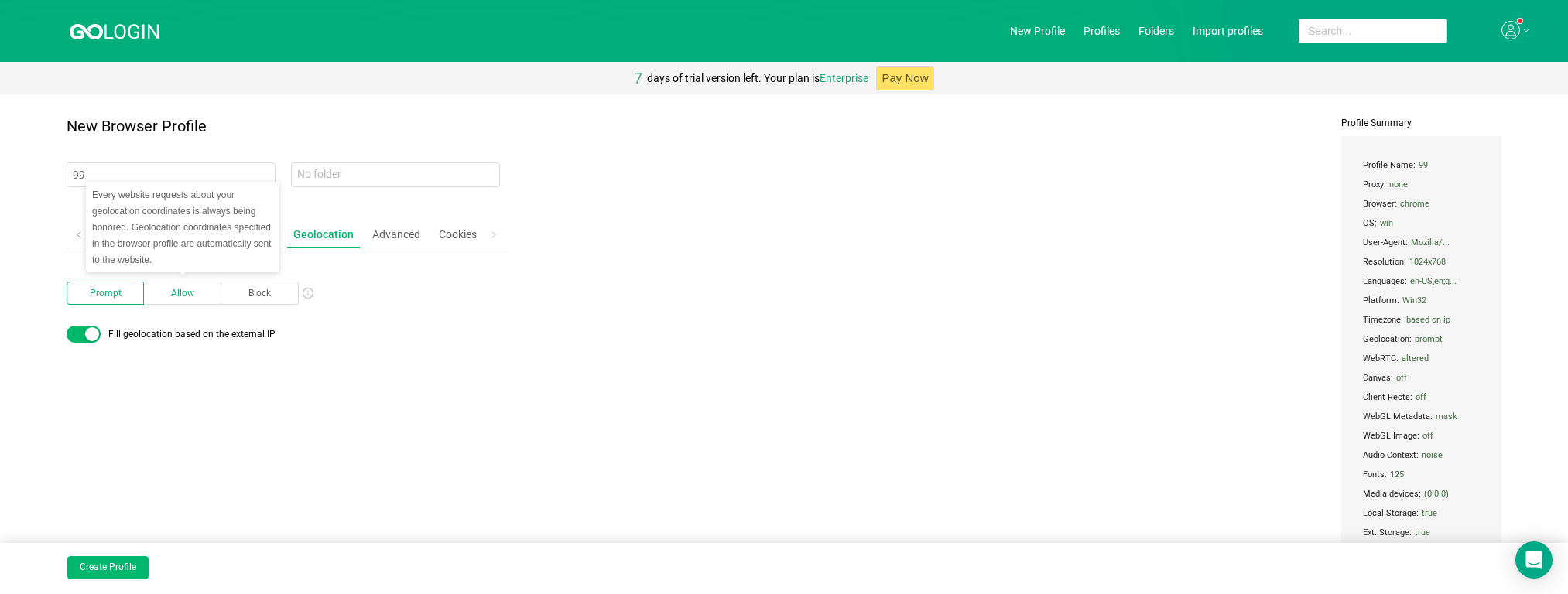
click at [171, 291] on span "Allow" at bounding box center [182, 293] width 23 height 11
click at [155, 297] on input "Allow" at bounding box center [155, 297] width 0 height 0
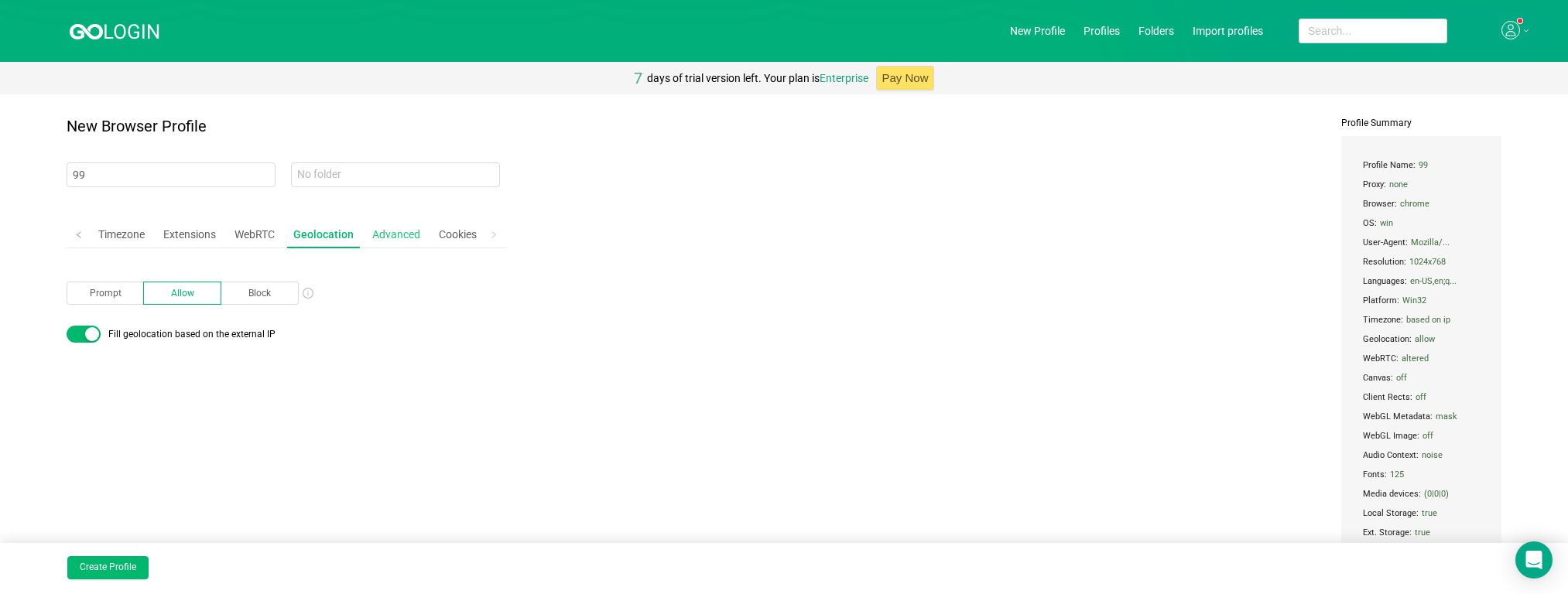
click at [401, 239] on div "Advanced" at bounding box center [396, 235] width 61 height 29
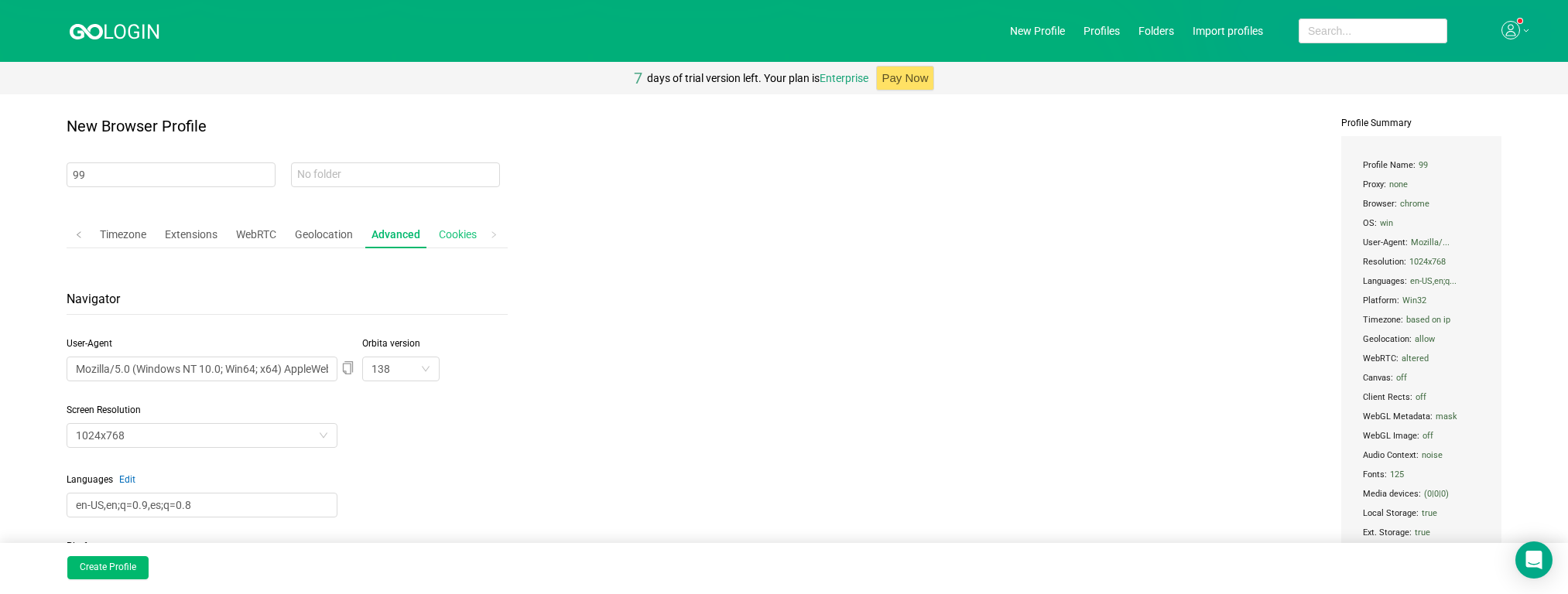
click at [458, 233] on div "Cookies" at bounding box center [458, 235] width 51 height 29
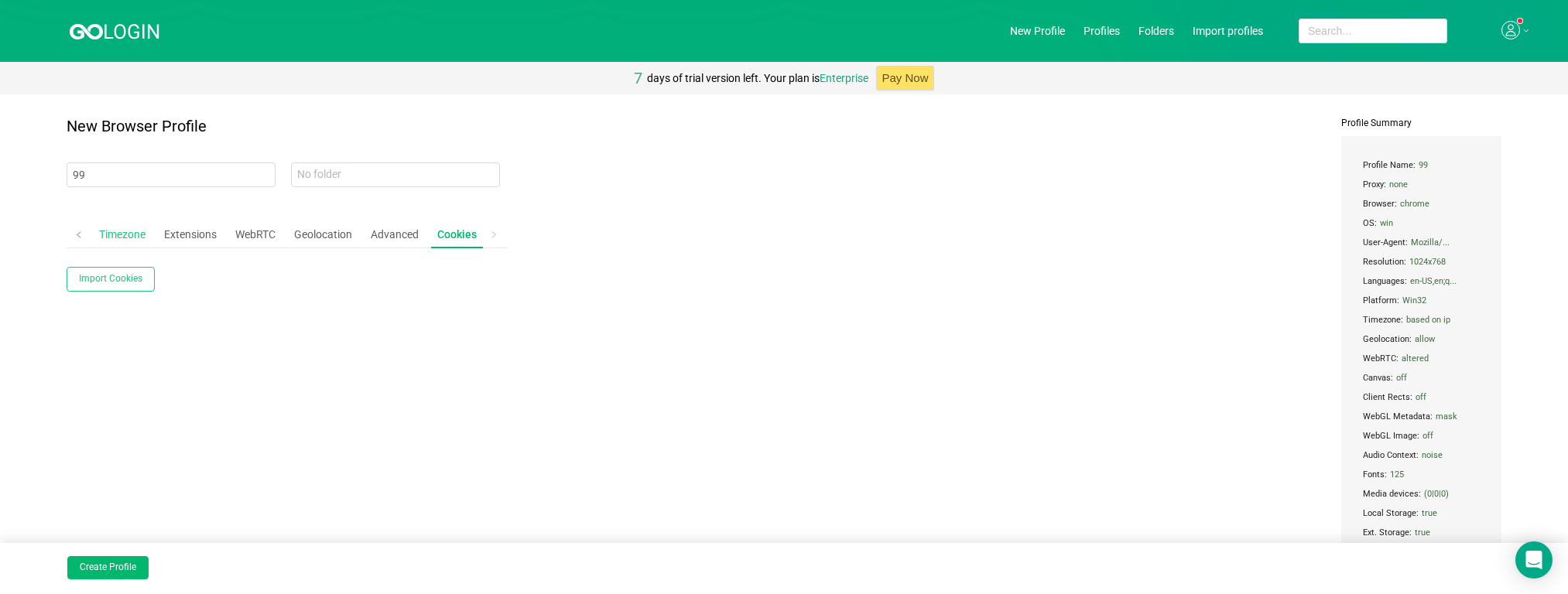
click at [106, 229] on div "Timezone" at bounding box center [121, 235] width 59 height 29
click at [73, 236] on span at bounding box center [79, 235] width 25 height 28
click at [128, 228] on div "Overview" at bounding box center [119, 235] width 57 height 29
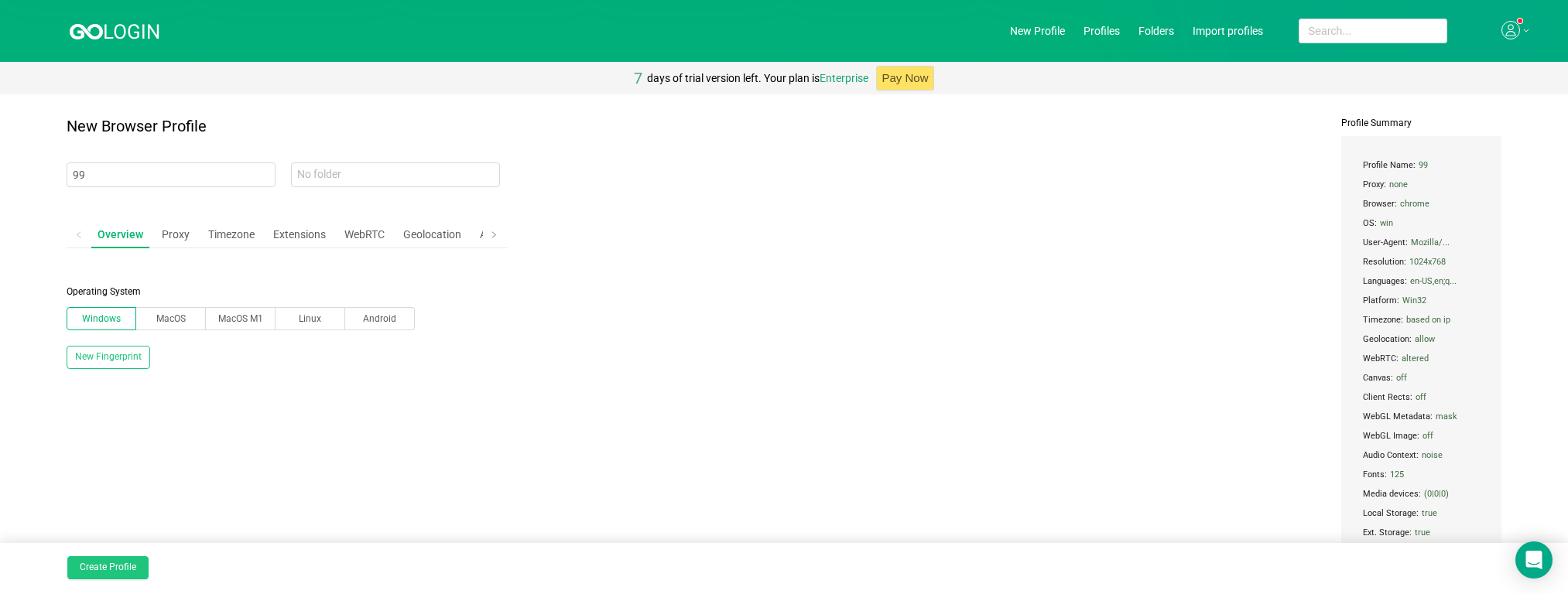
click at [132, 567] on button "Create Profile" at bounding box center [108, 567] width 82 height 23
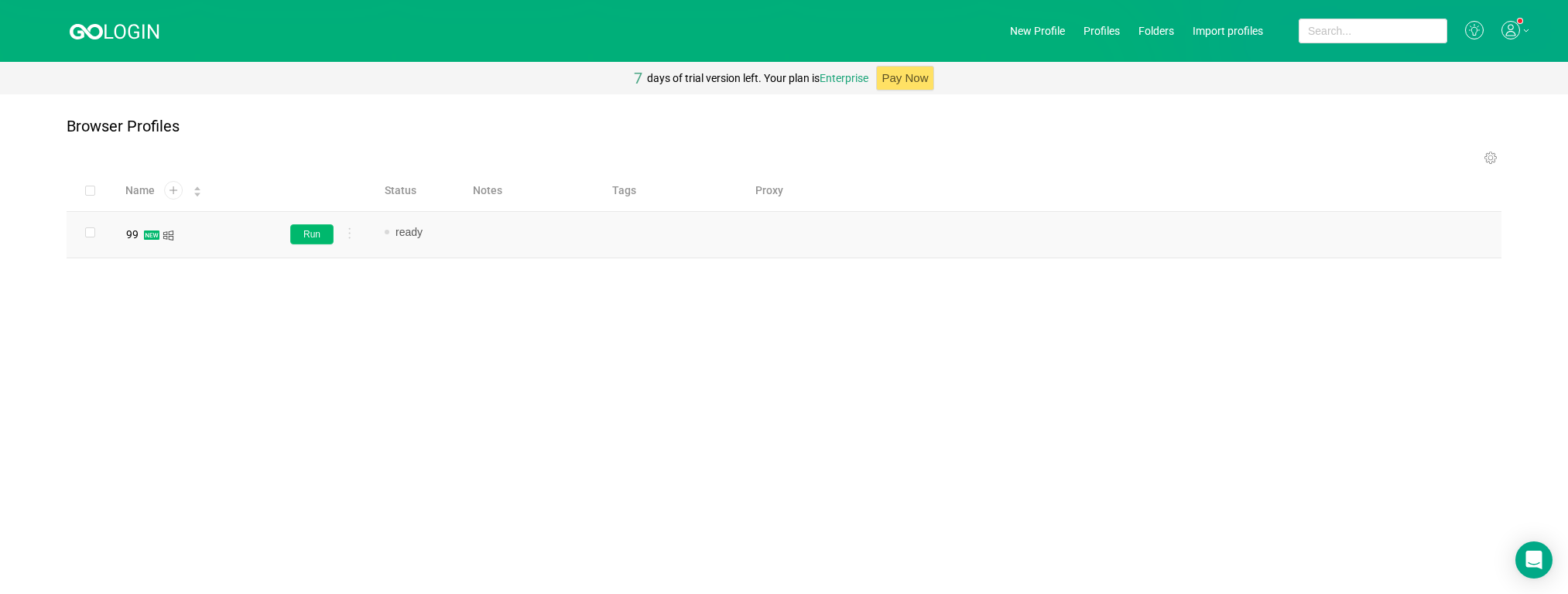
click at [306, 237] on button "Run" at bounding box center [312, 235] width 44 height 20
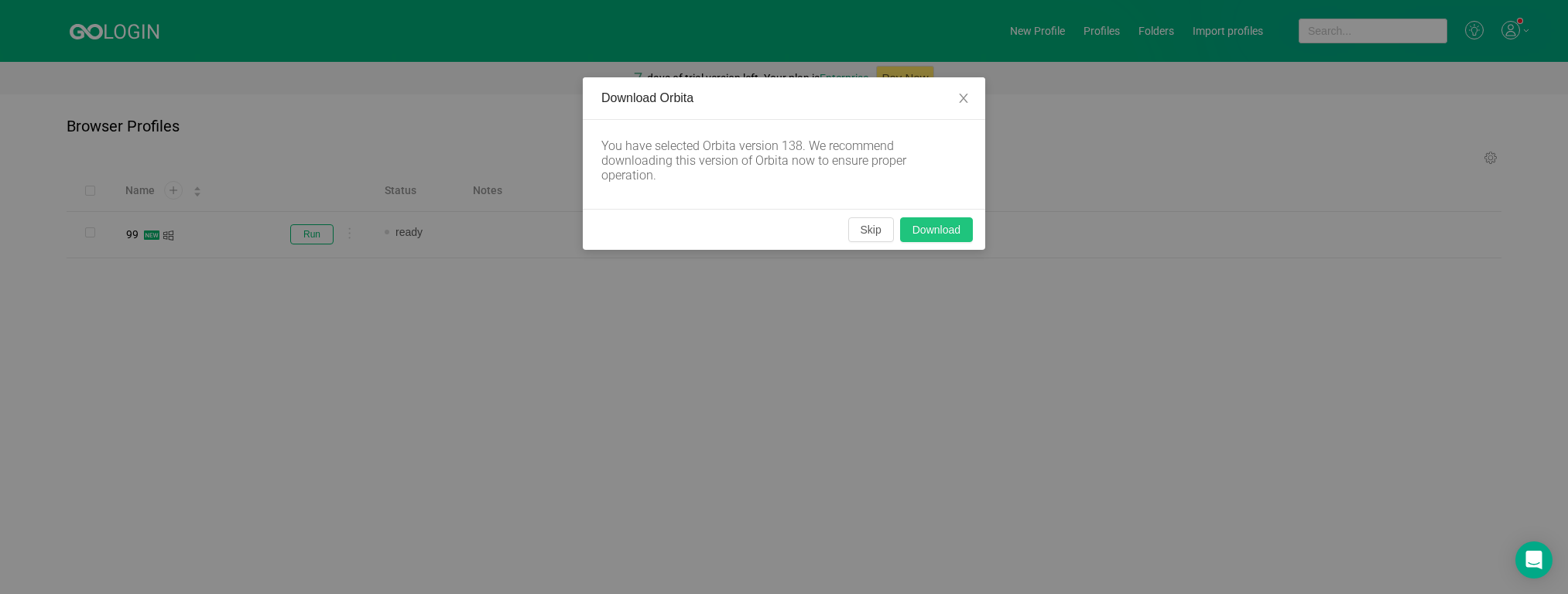
click at [928, 229] on button "Download" at bounding box center [936, 230] width 73 height 25
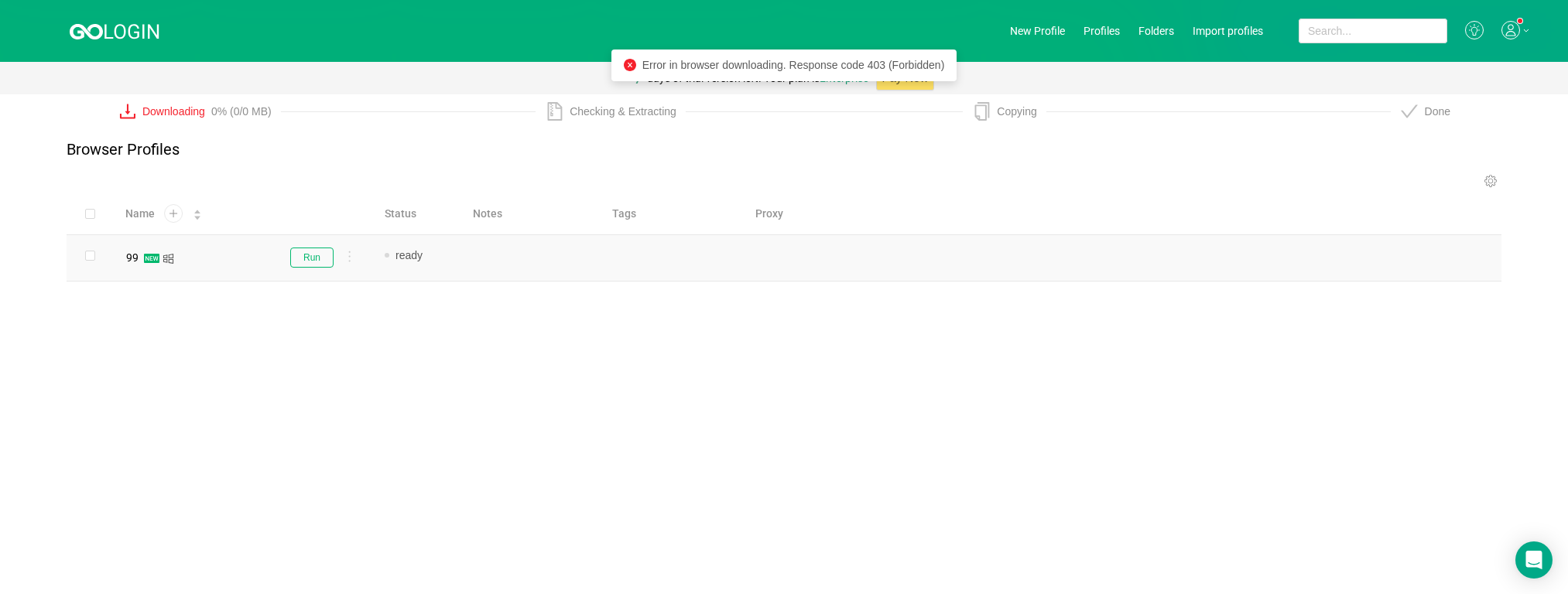
click at [288, 259] on div "Run" at bounding box center [320, 258] width 80 height 20
click at [304, 255] on button "Run" at bounding box center [312, 258] width 44 height 20
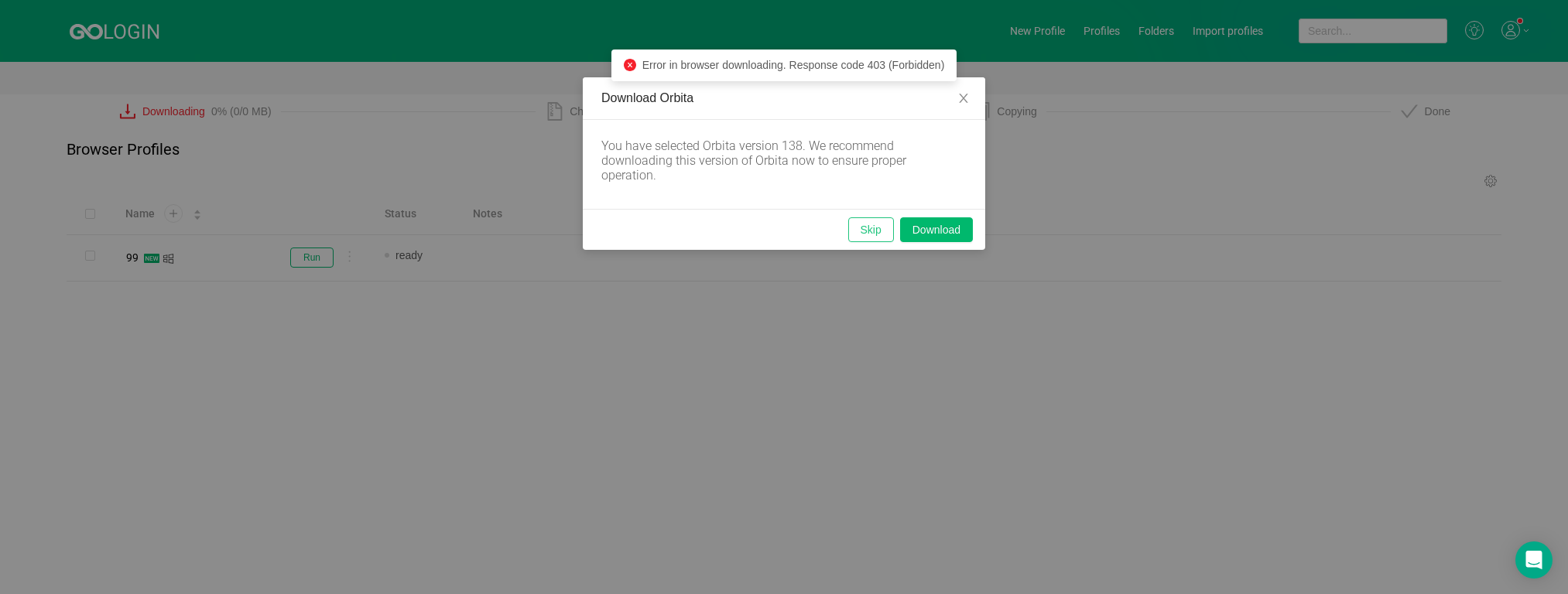
click at [865, 224] on button "Skip" at bounding box center [872, 230] width 46 height 25
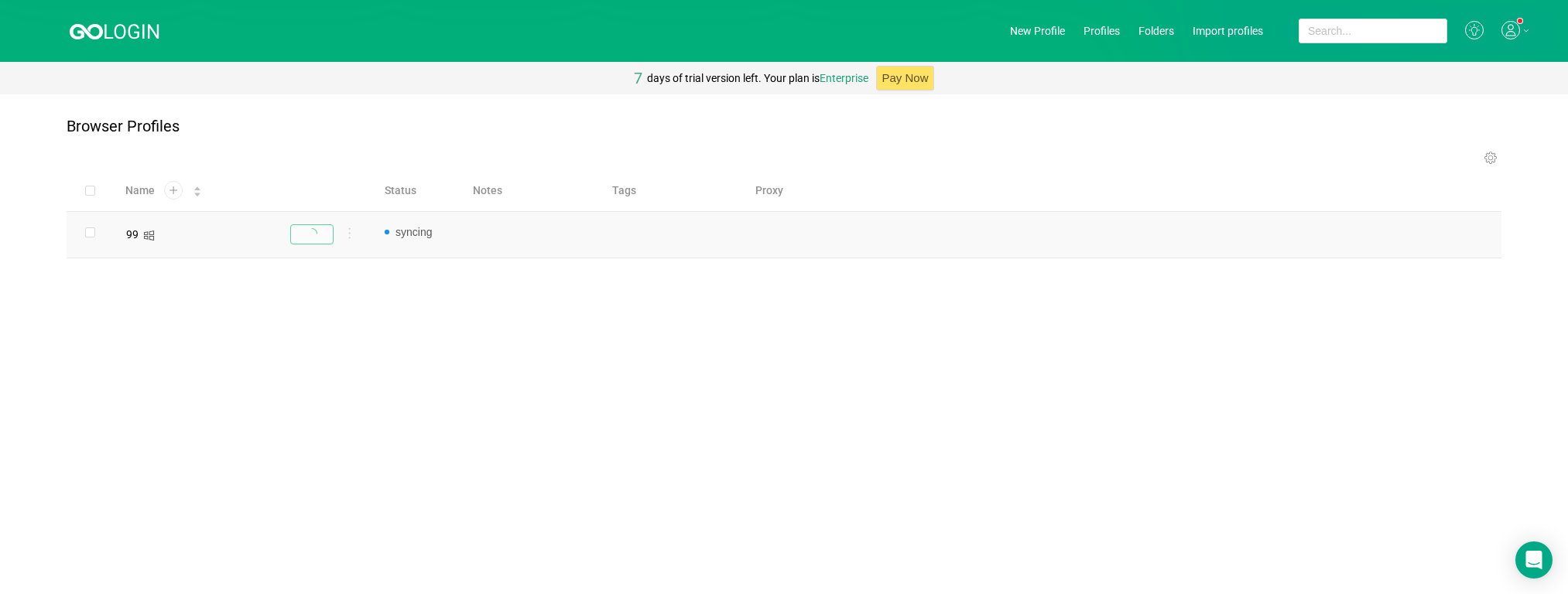
click at [348, 238] on icon at bounding box center [349, 234] width 2 height 12
click at [150, 373] on main "Browser Profiles Share Profile Add to Folder Edit extensions Clone Edit tags Up…" at bounding box center [784, 344] width 1568 height 499
click at [514, 466] on main "Browser Profiles Share Profile Add to Folder Edit extensions Clone Edit tags Up…" at bounding box center [784, 344] width 1568 height 499
click at [312, 236] on div at bounding box center [320, 235] width 80 height 20
click at [179, 193] on icon at bounding box center [172, 190] width 19 height 19
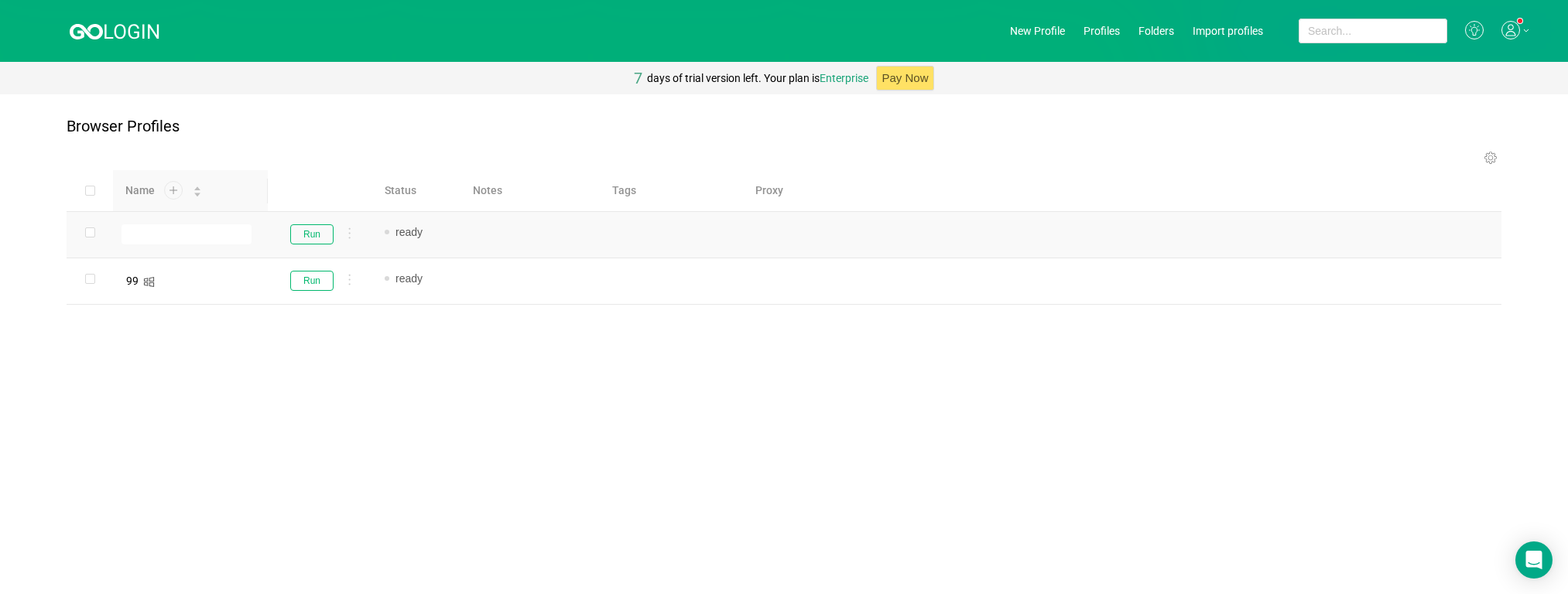
type input "9"
type input "28"
click at [374, 381] on main "Browser Profiles Share Profile Add to Folder Edit extensions Clone Edit tags Up…" at bounding box center [784, 344] width 1568 height 499
click at [317, 241] on button "Run" at bounding box center [312, 235] width 44 height 20
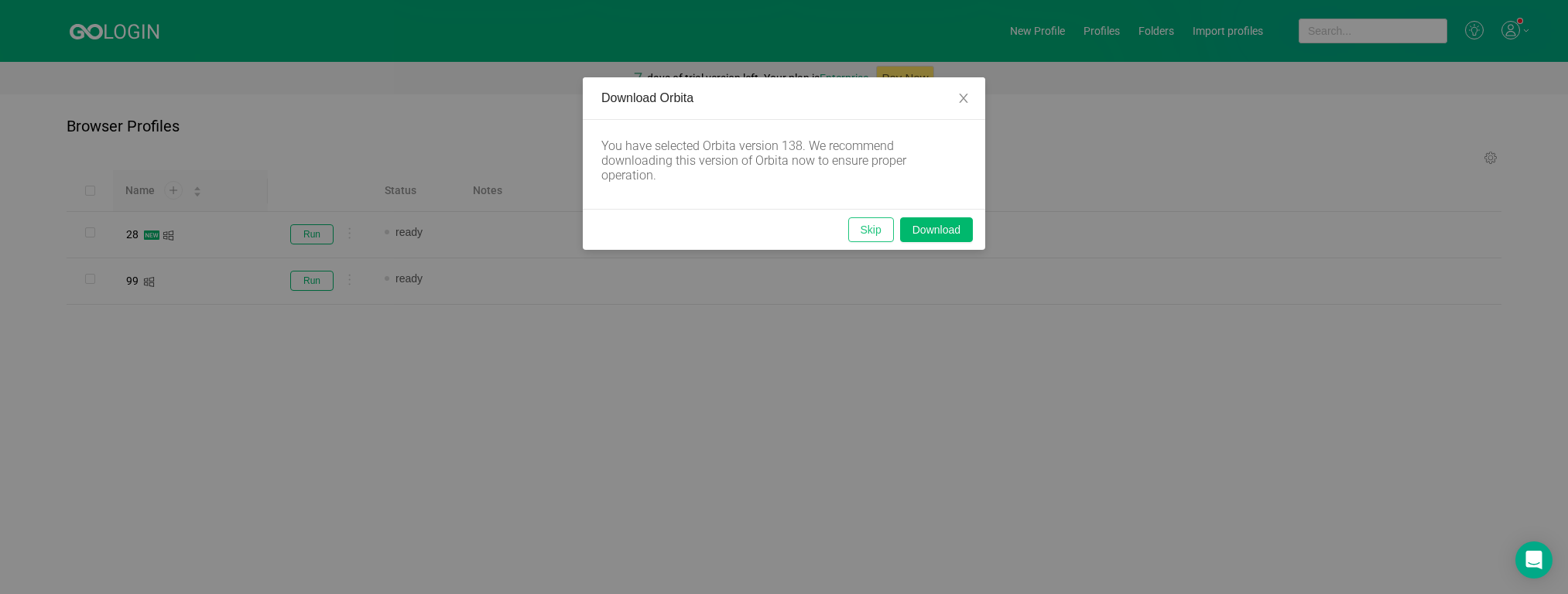
click at [877, 226] on button "Skip" at bounding box center [872, 230] width 46 height 25
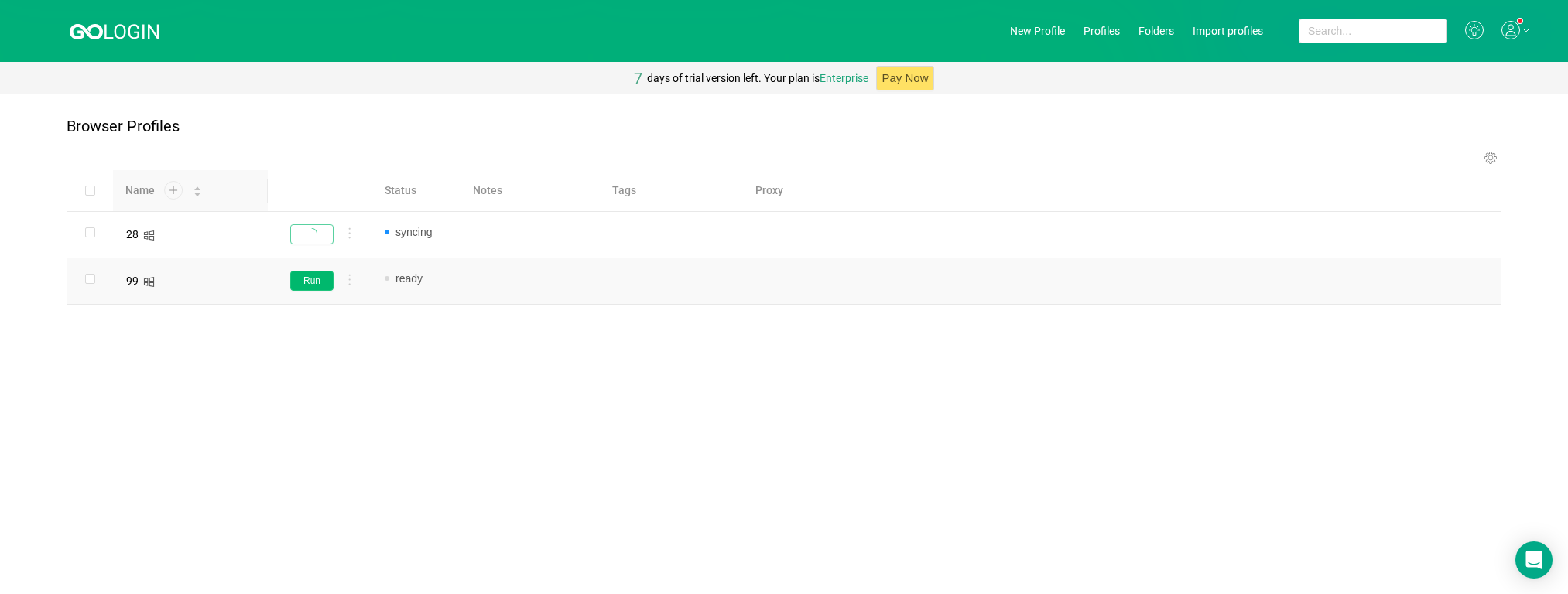
click at [305, 290] on button "Run" at bounding box center [312, 281] width 44 height 20
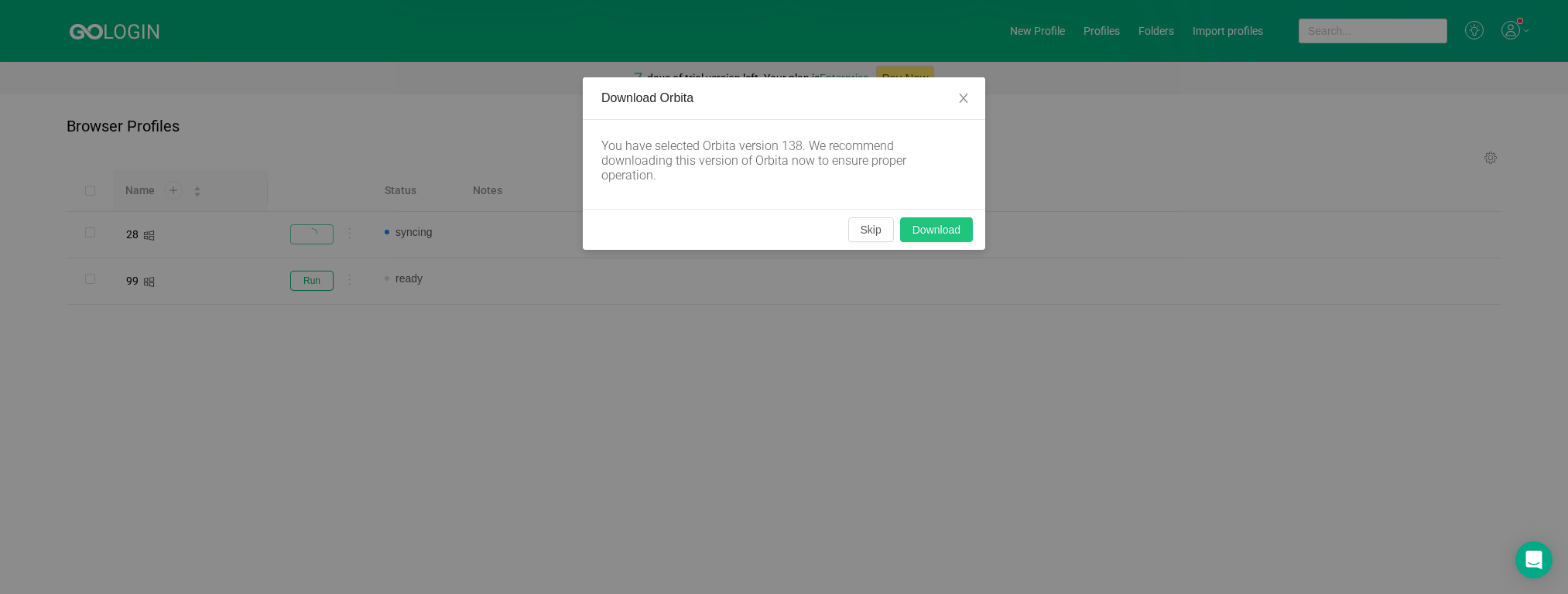
click at [926, 222] on button "Download" at bounding box center [936, 230] width 73 height 25
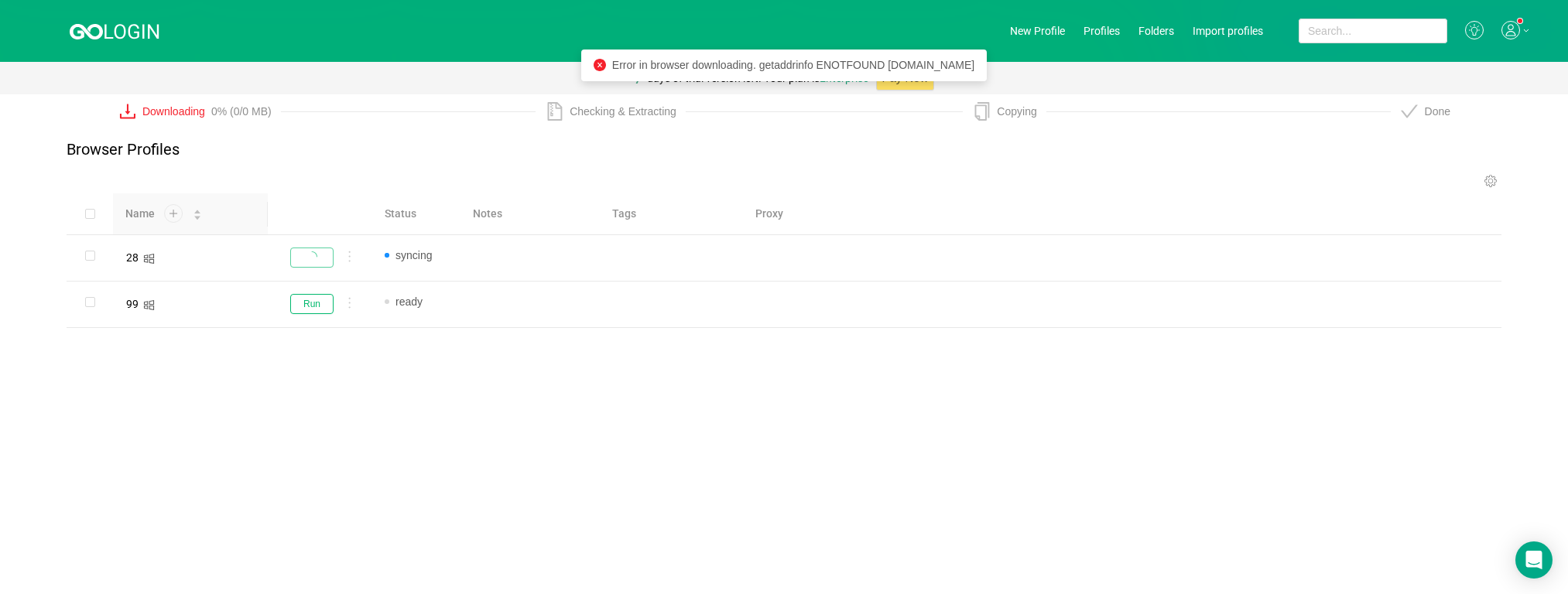
click at [928, 34] on icon at bounding box center [1473, 30] width 19 height 19
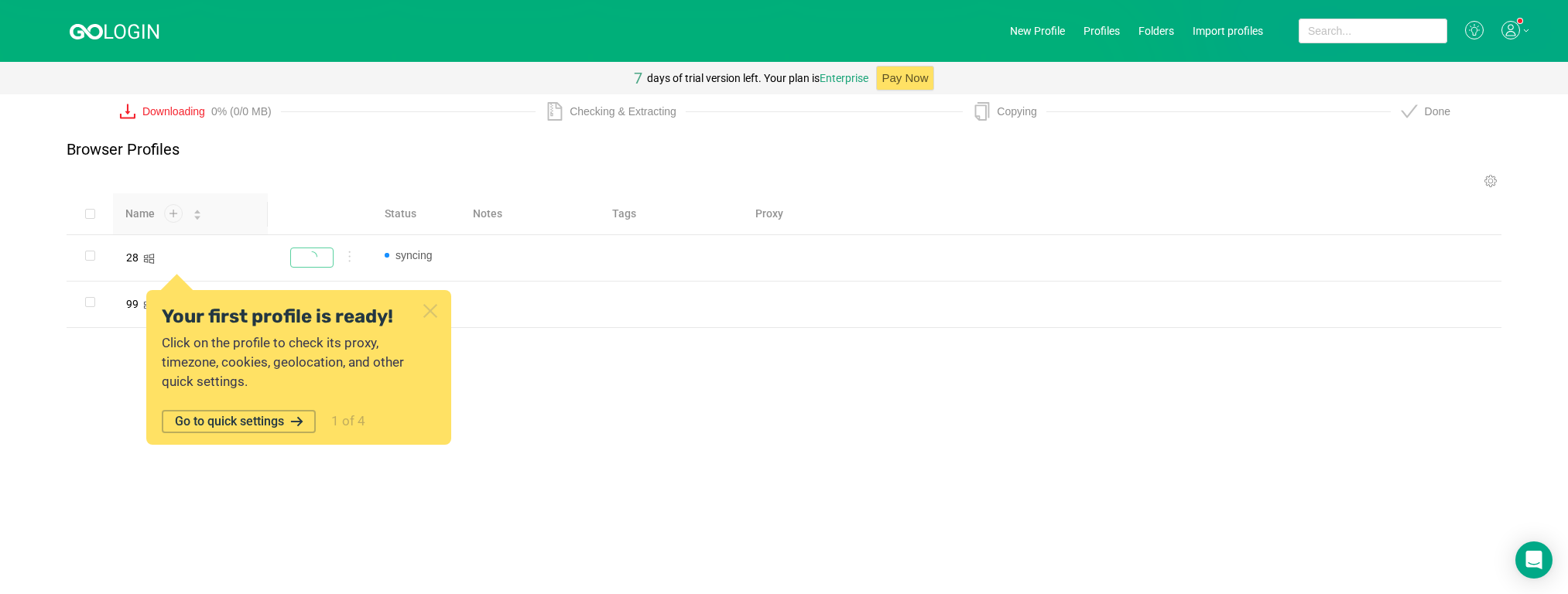
click at [436, 304] on icon at bounding box center [430, 310] width 12 height 12
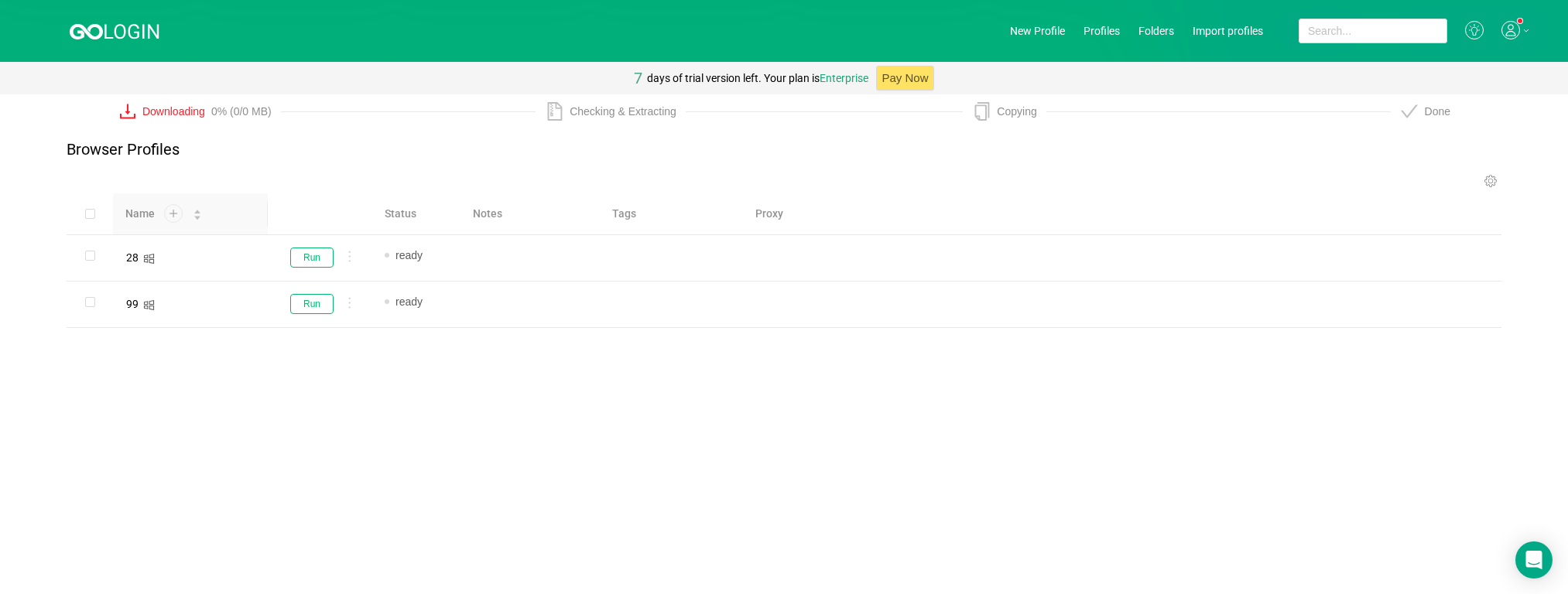
drag, startPoint x: 1281, startPoint y: 0, endPoint x: 1516, endPoint y: 25, distance: 236.3
click at [928, 25] on icon at bounding box center [1510, 30] width 19 height 19
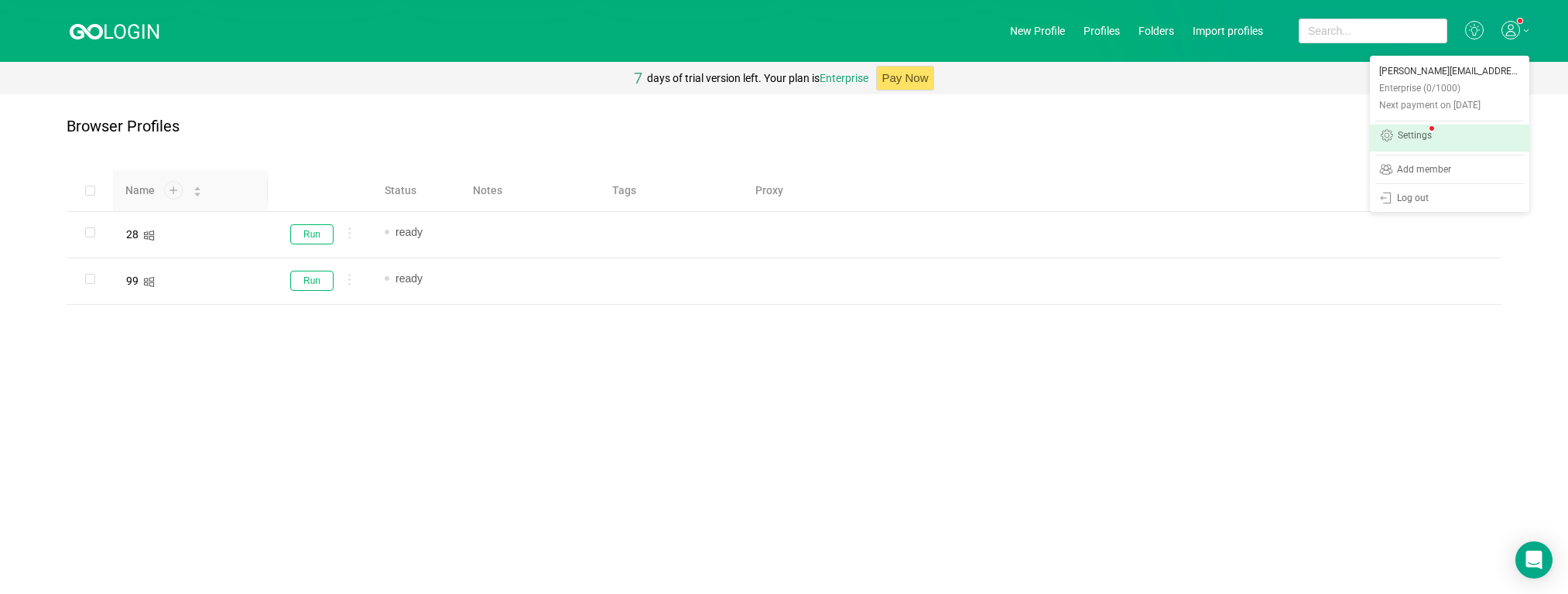
click at [928, 134] on div "Settings" at bounding box center [1415, 136] width 34 height 12
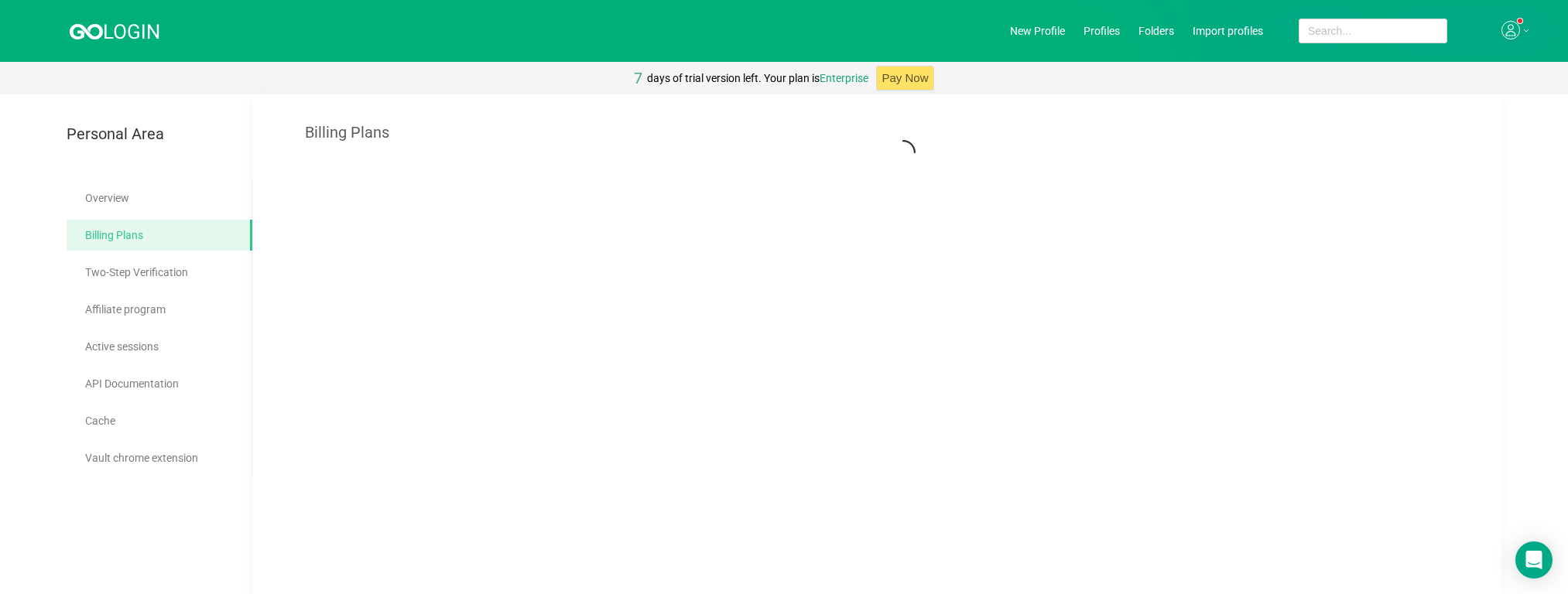
drag, startPoint x: 46, startPoint y: 0, endPoint x: 129, endPoint y: 30, distance: 88.3
click at [129, 30] on icon at bounding box center [131, 31] width 54 height 15
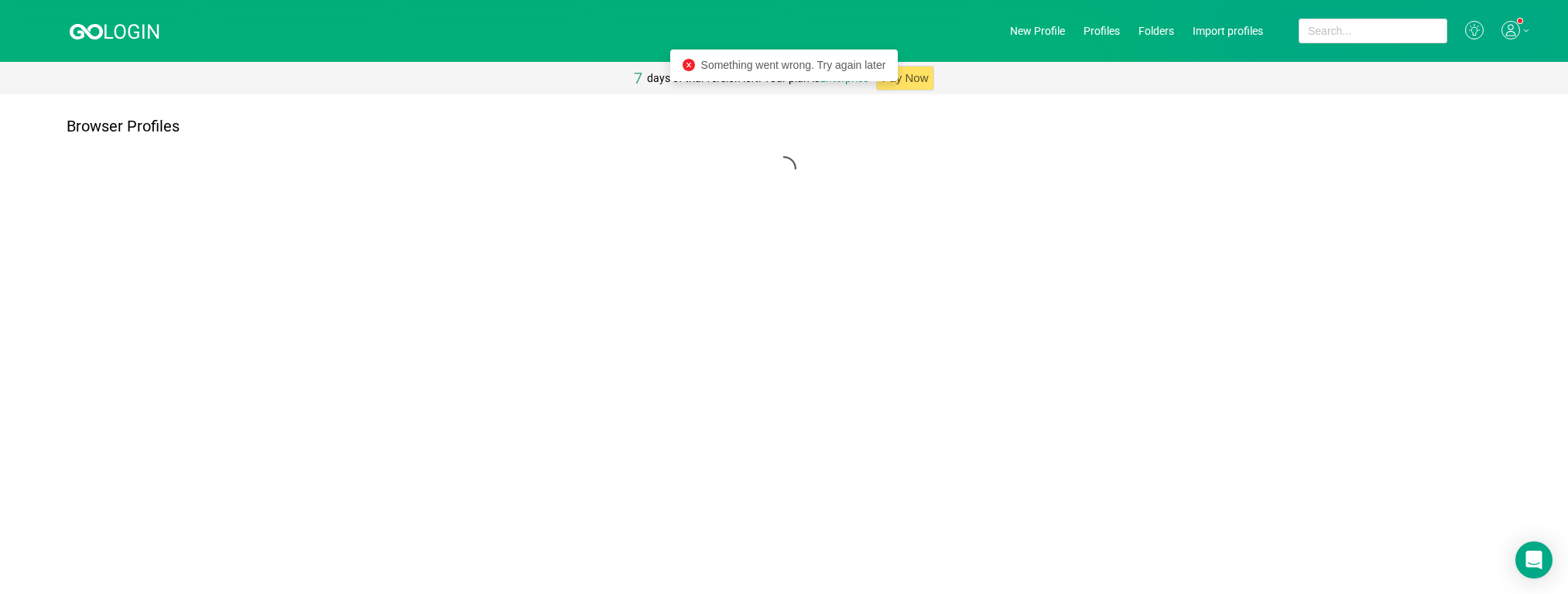
click at [129, 30] on icon at bounding box center [131, 31] width 54 height 15
click at [928, 26] on icon at bounding box center [1510, 30] width 19 height 19
